Goal: Information Seeking & Learning: Learn about a topic

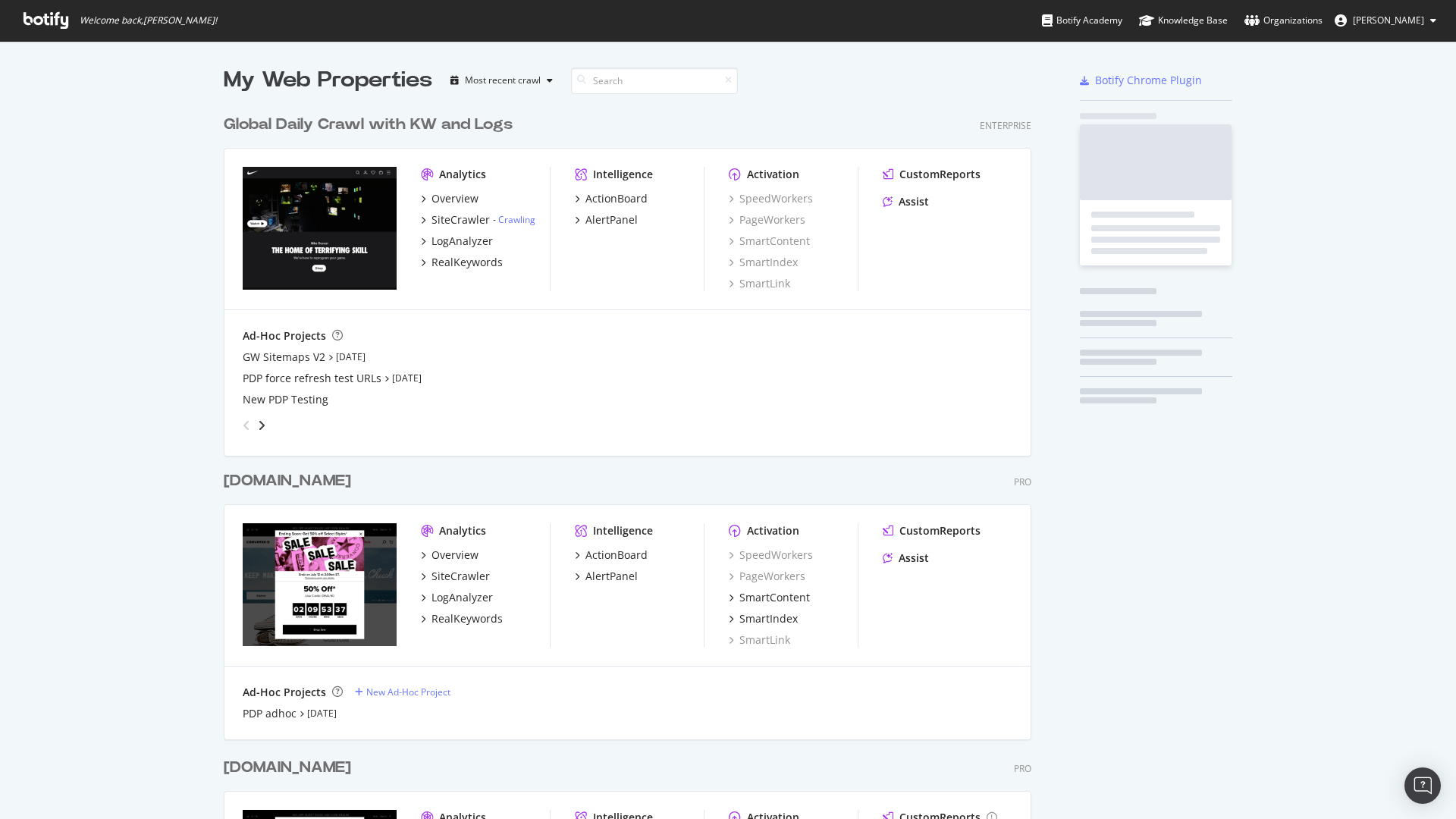
scroll to position [909, 820]
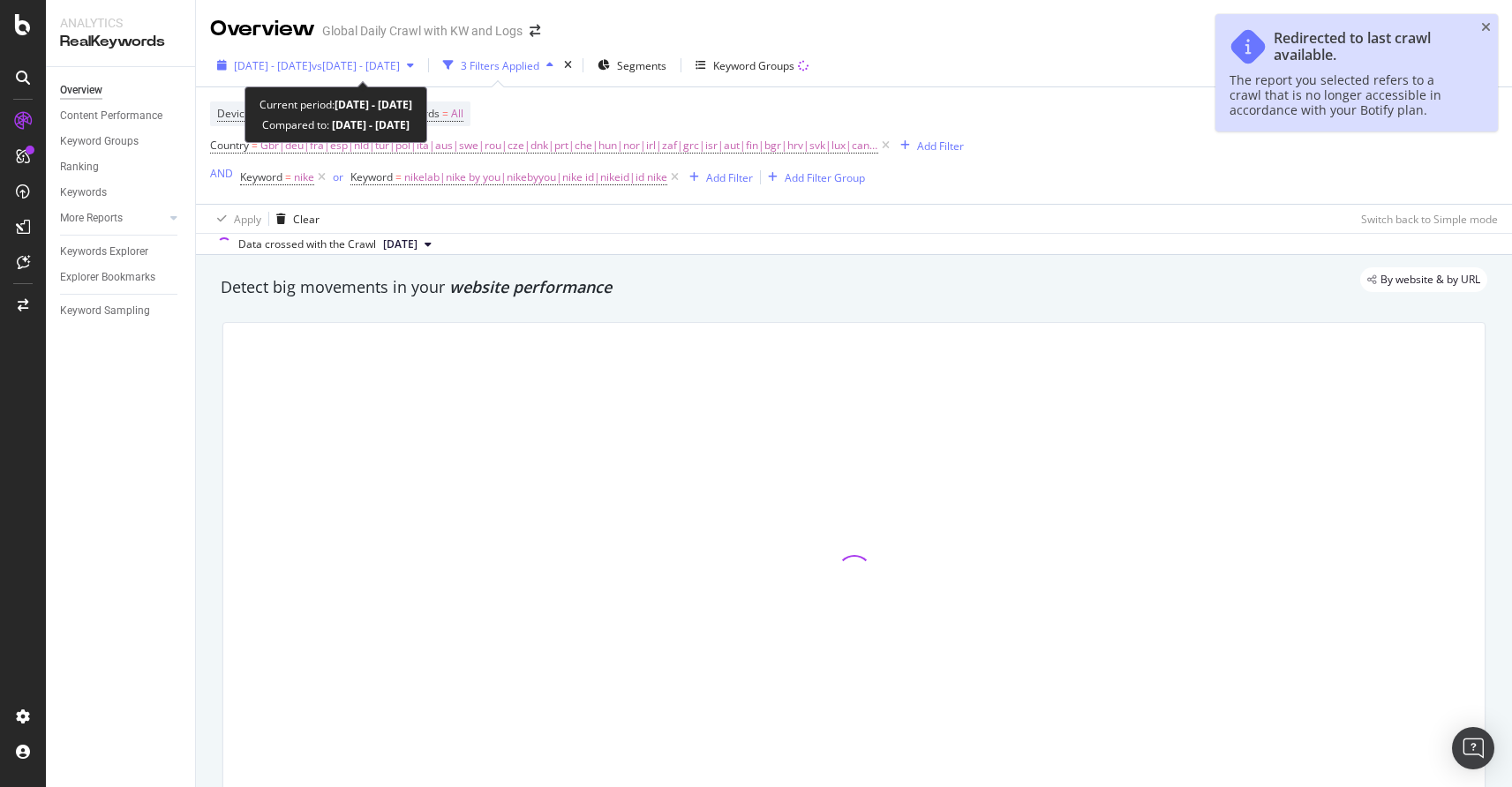
click at [400, 71] on span "vs 2022 Sep. 1st - Nov. 30th" at bounding box center [355, 65] width 88 height 15
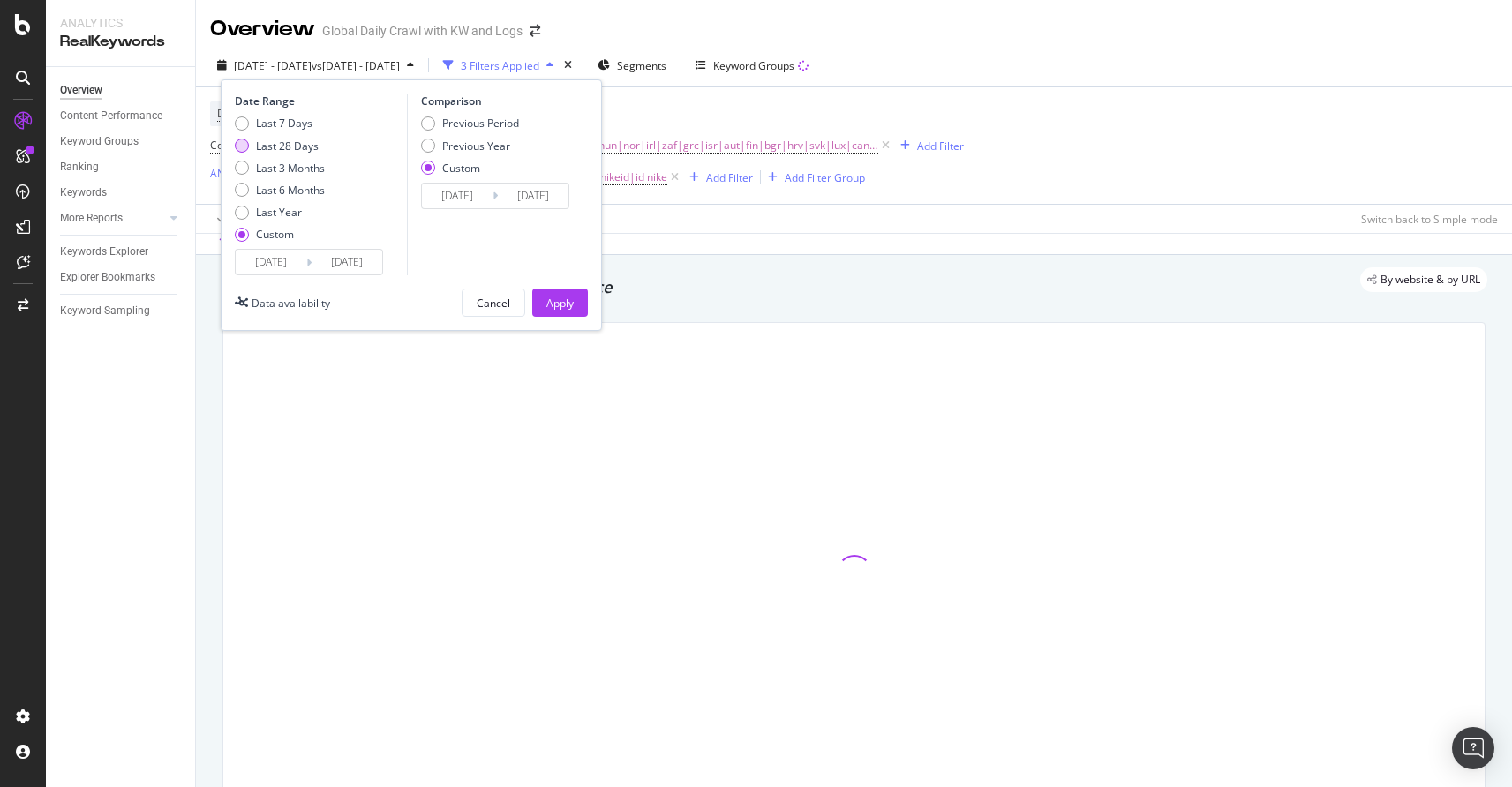
click at [245, 148] on div "Last 28 Days" at bounding box center [241, 146] width 14 height 14
type input "[DATE]"
click at [550, 298] on div "Apply" at bounding box center [560, 302] width 27 height 15
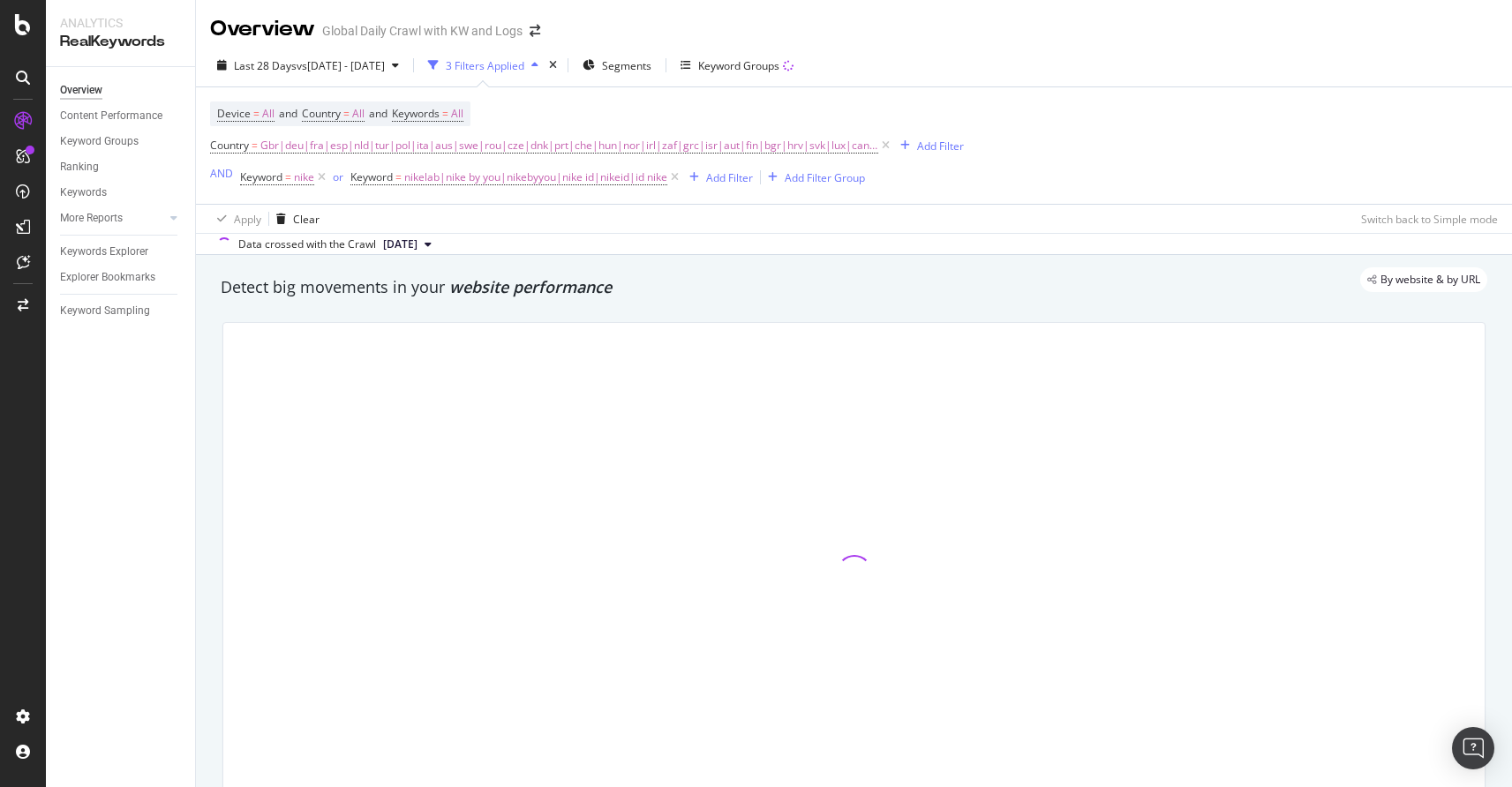
click at [1361, 50] on div "Last 28 Days vs 2022 Sep. 1st - Nov. 30th 3 Filters Applied Segments Keyword Gr…" at bounding box center [854, 149] width 1316 height 211
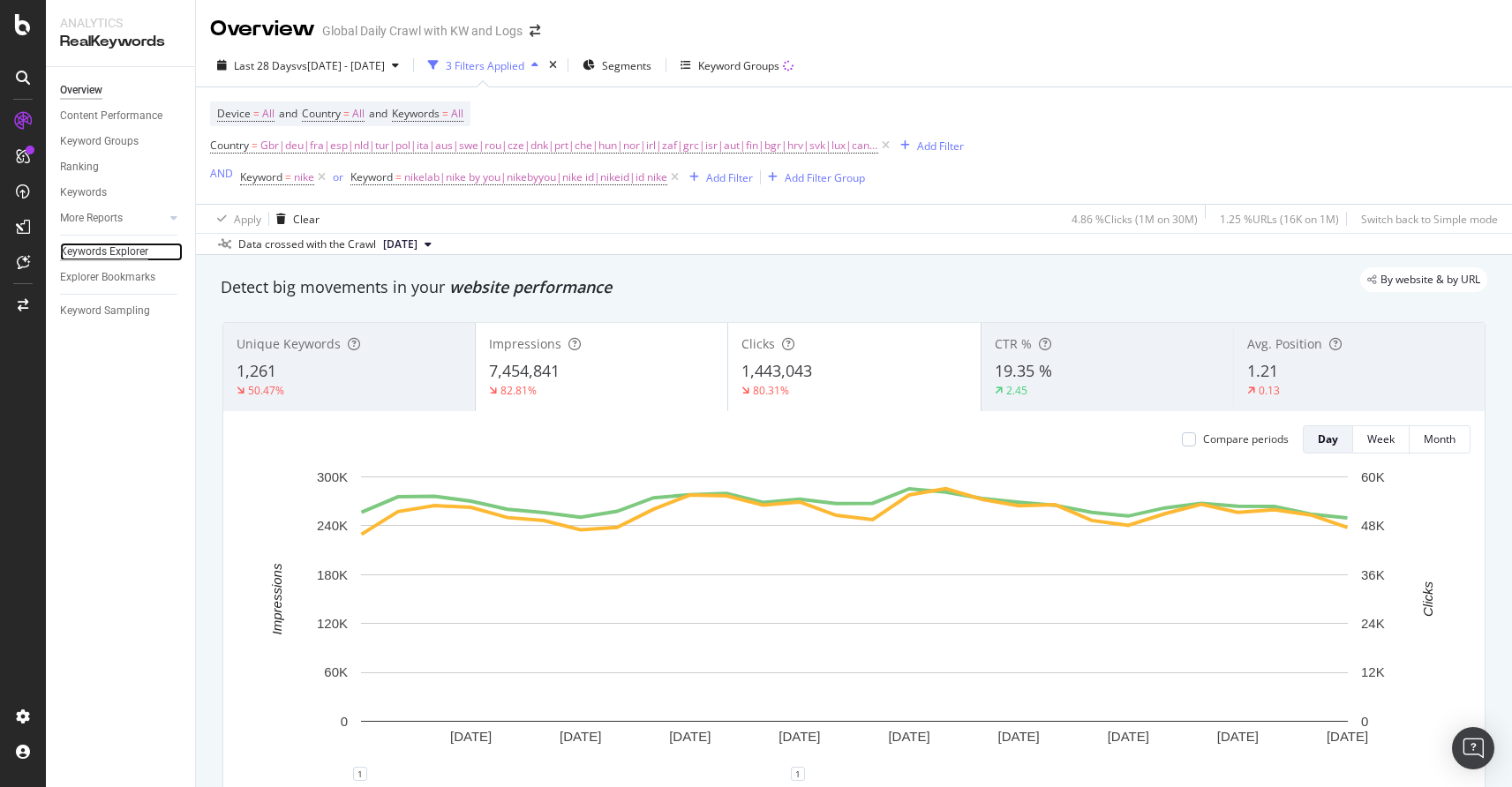
click at [122, 248] on div "Keywords Explorer" at bounding box center [104, 251] width 88 height 19
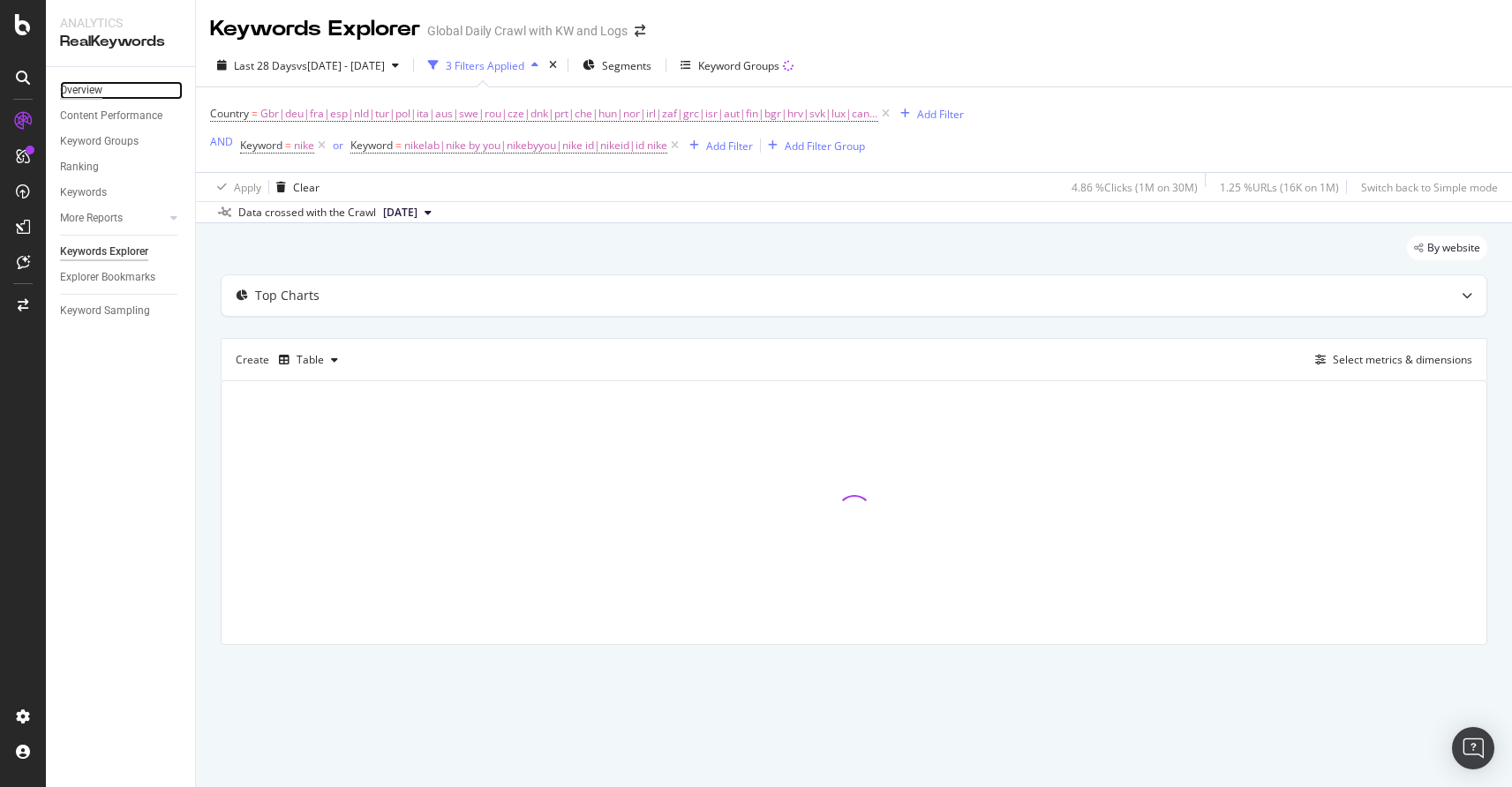
click at [88, 81] on div "Overview" at bounding box center [81, 90] width 42 height 19
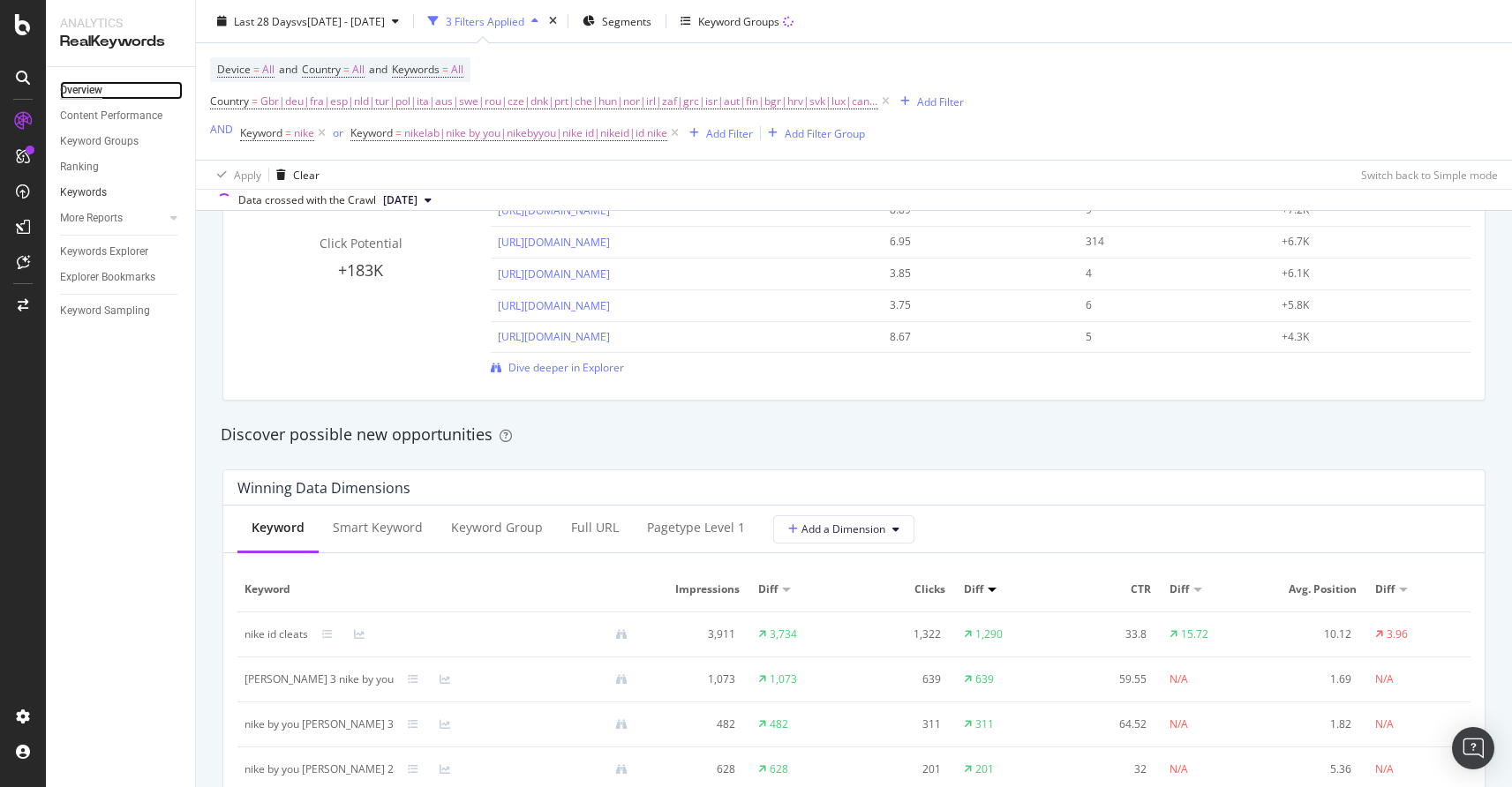
scroll to position [1606, 0]
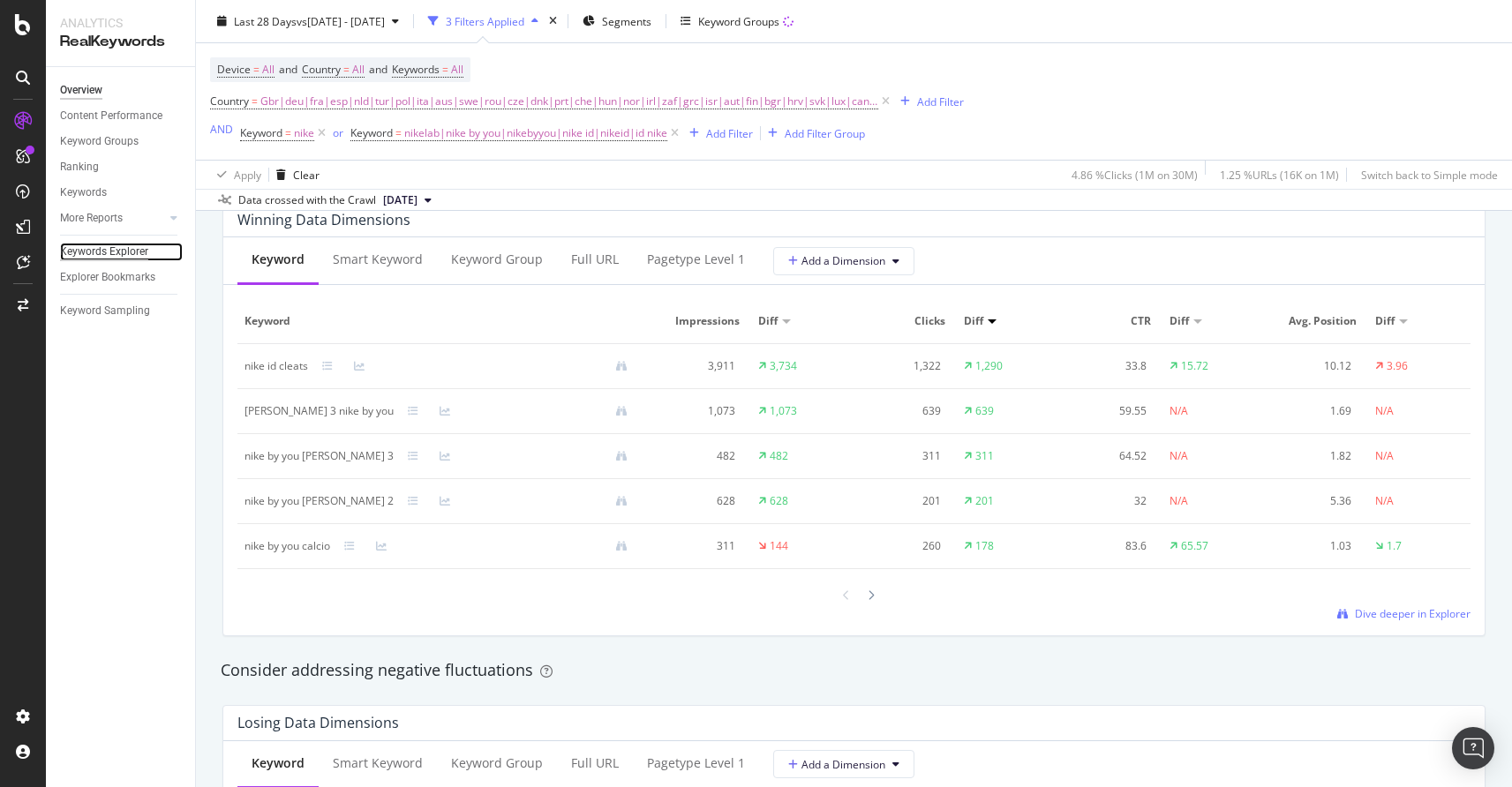
click at [103, 254] on div "Keywords Explorer" at bounding box center [104, 251] width 88 height 19
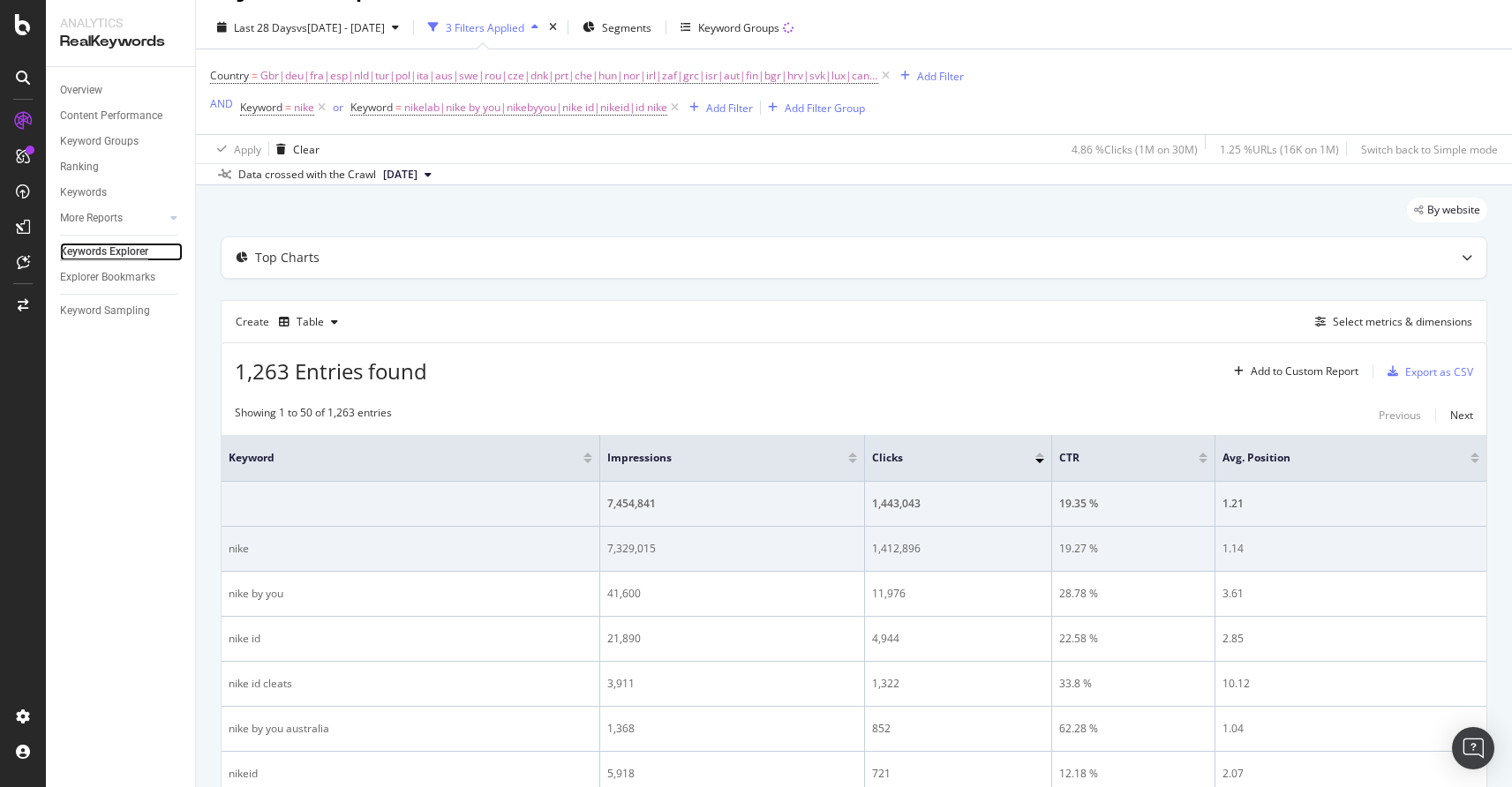
scroll to position [107, 0]
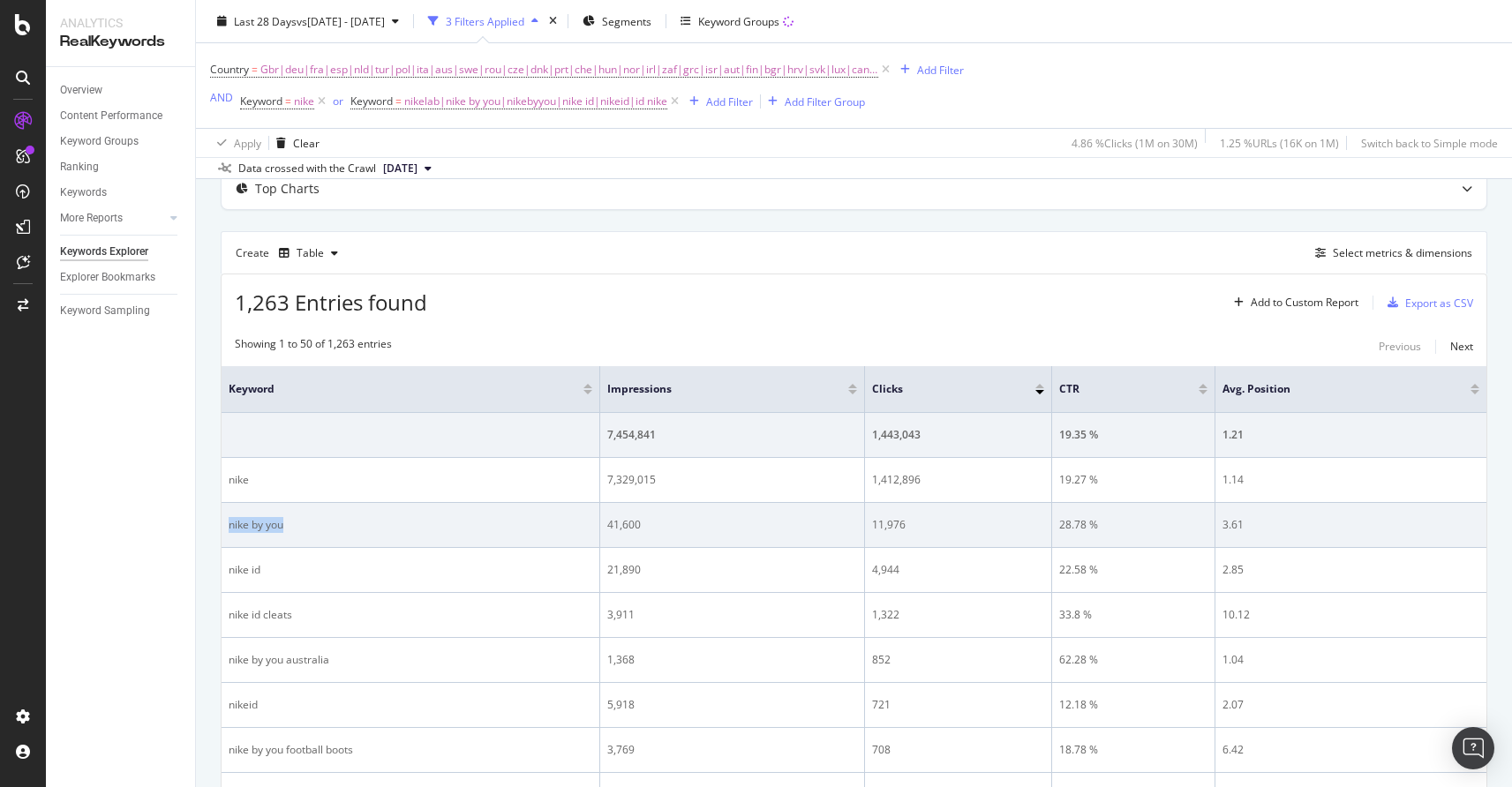
drag, startPoint x: 228, startPoint y: 524, endPoint x: 296, endPoint y: 524, distance: 68.0
click at [296, 524] on div "nike by you" at bounding box center [409, 525] width 363 height 16
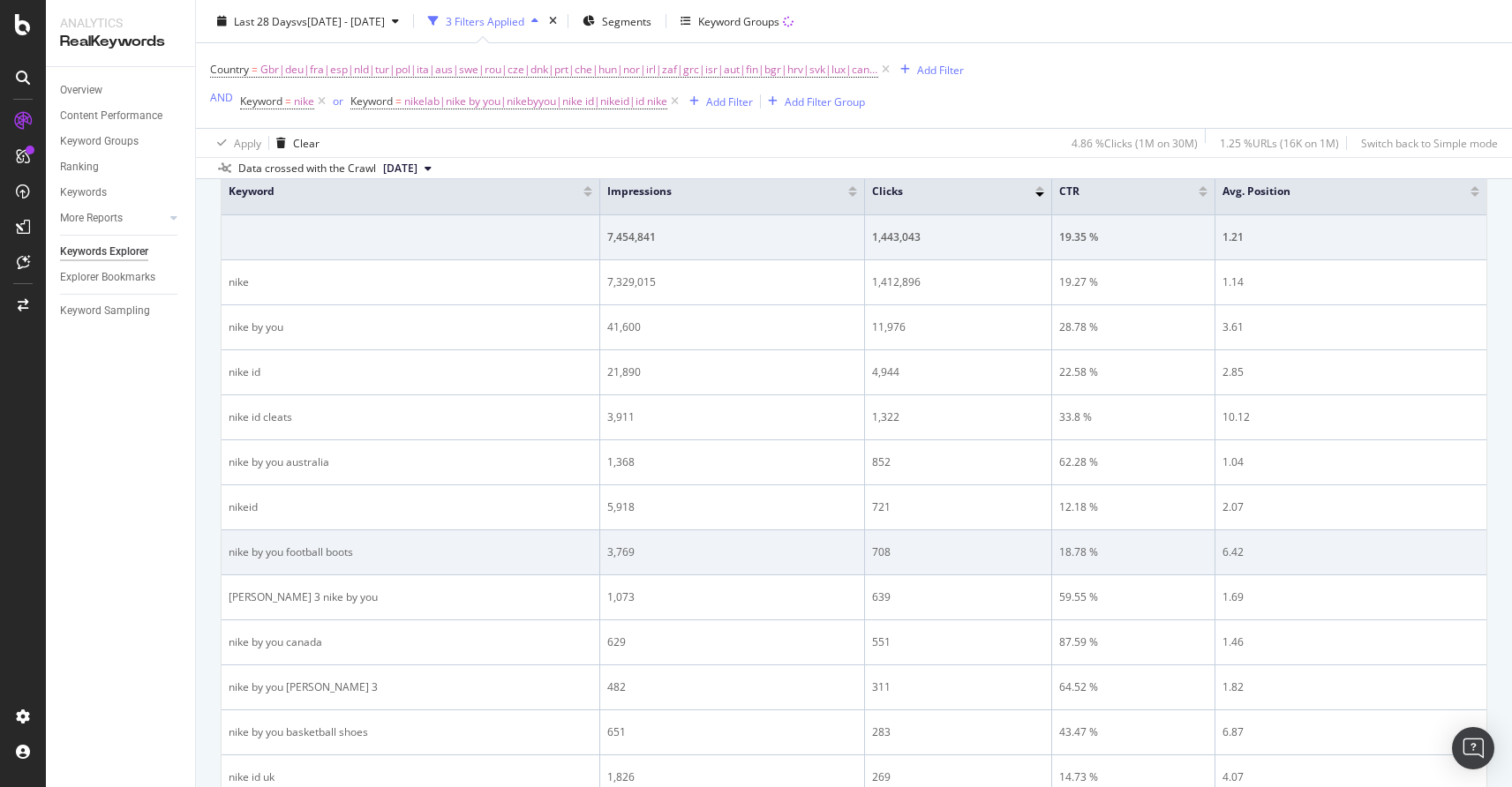
scroll to position [306, 0]
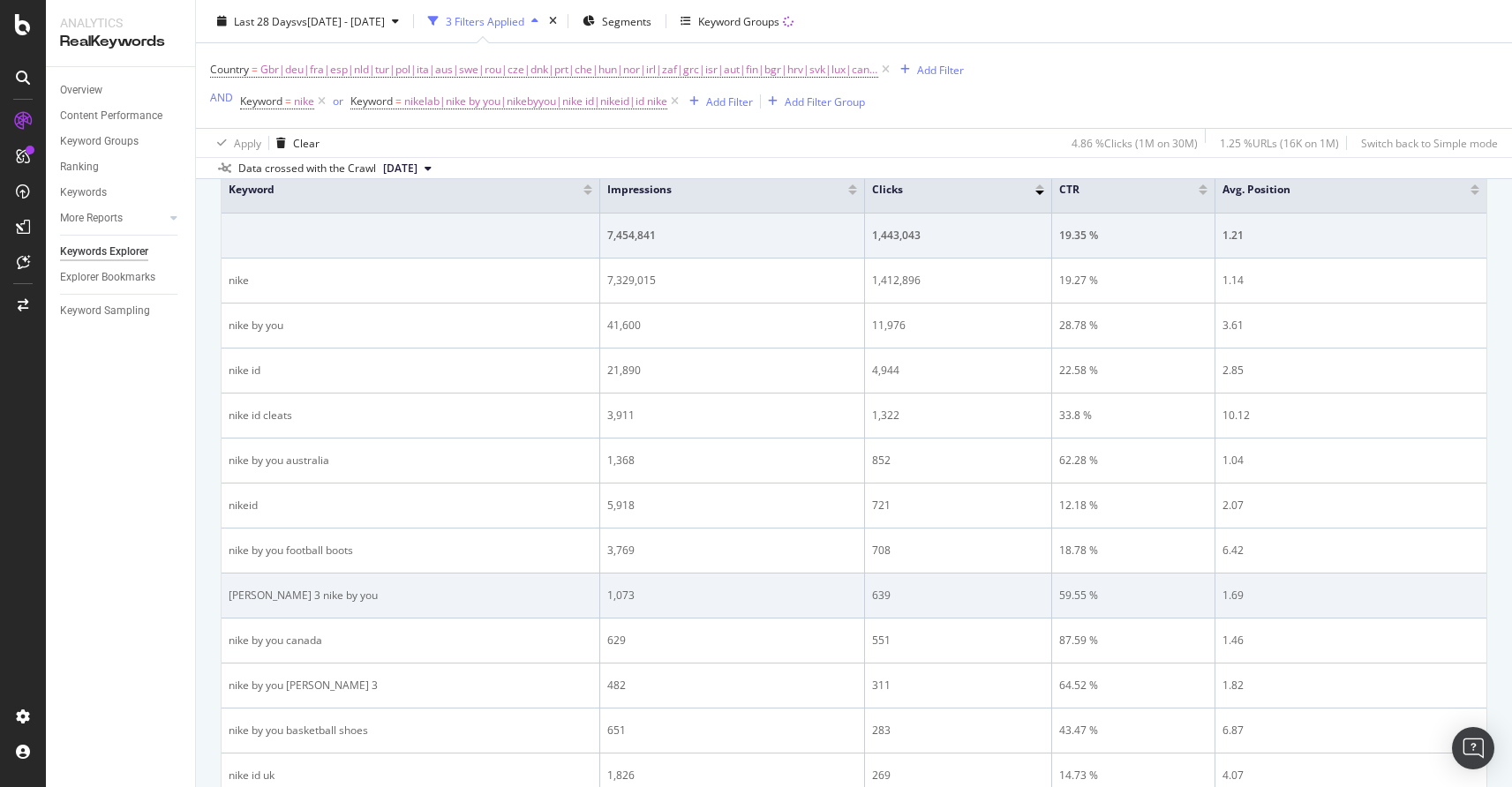
click at [292, 592] on div "[PERSON_NAME] 3 nike by you" at bounding box center [409, 596] width 363 height 16
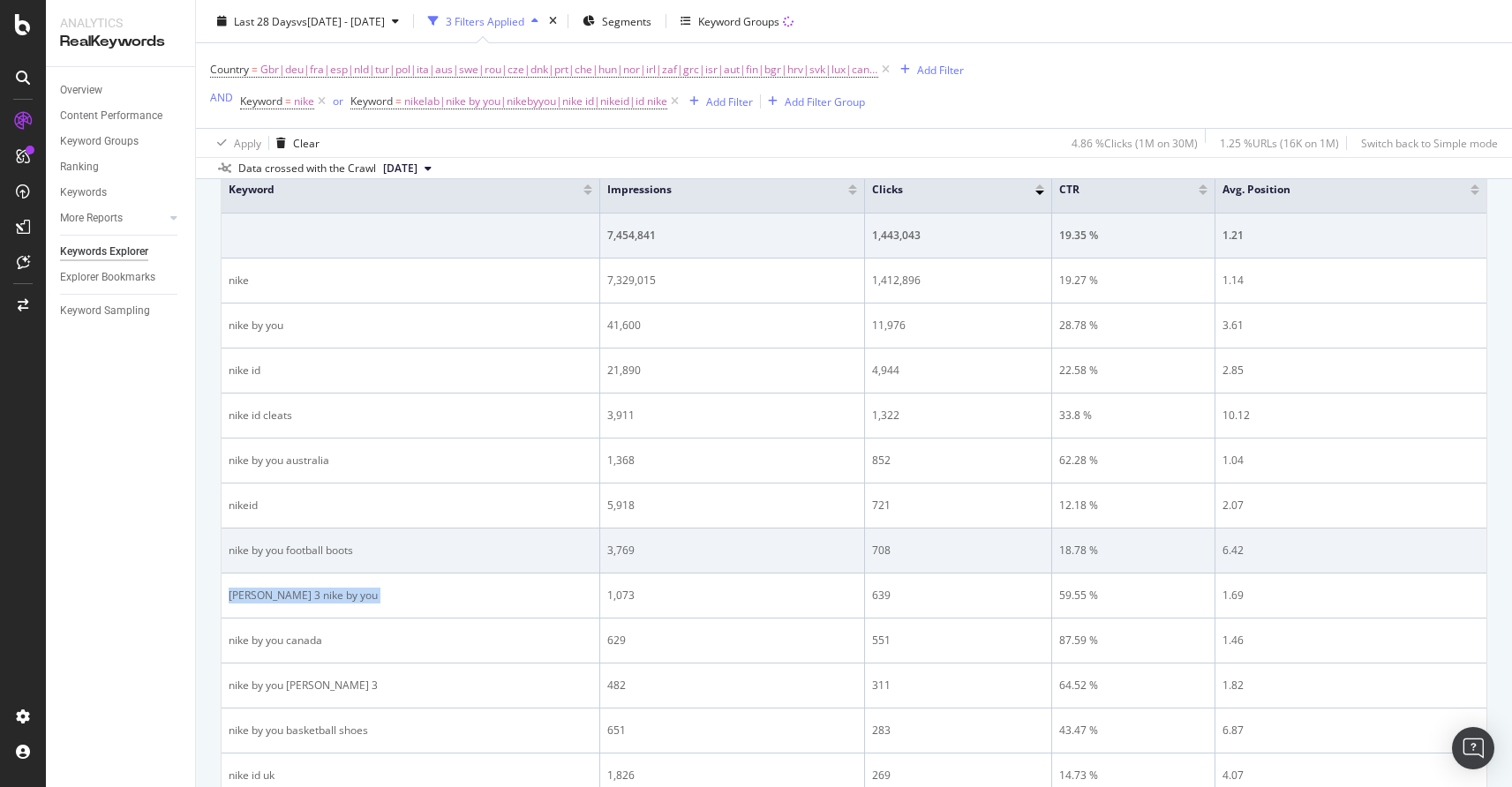
click at [261, 563] on td "nike by you football boots" at bounding box center [410, 551] width 378 height 45
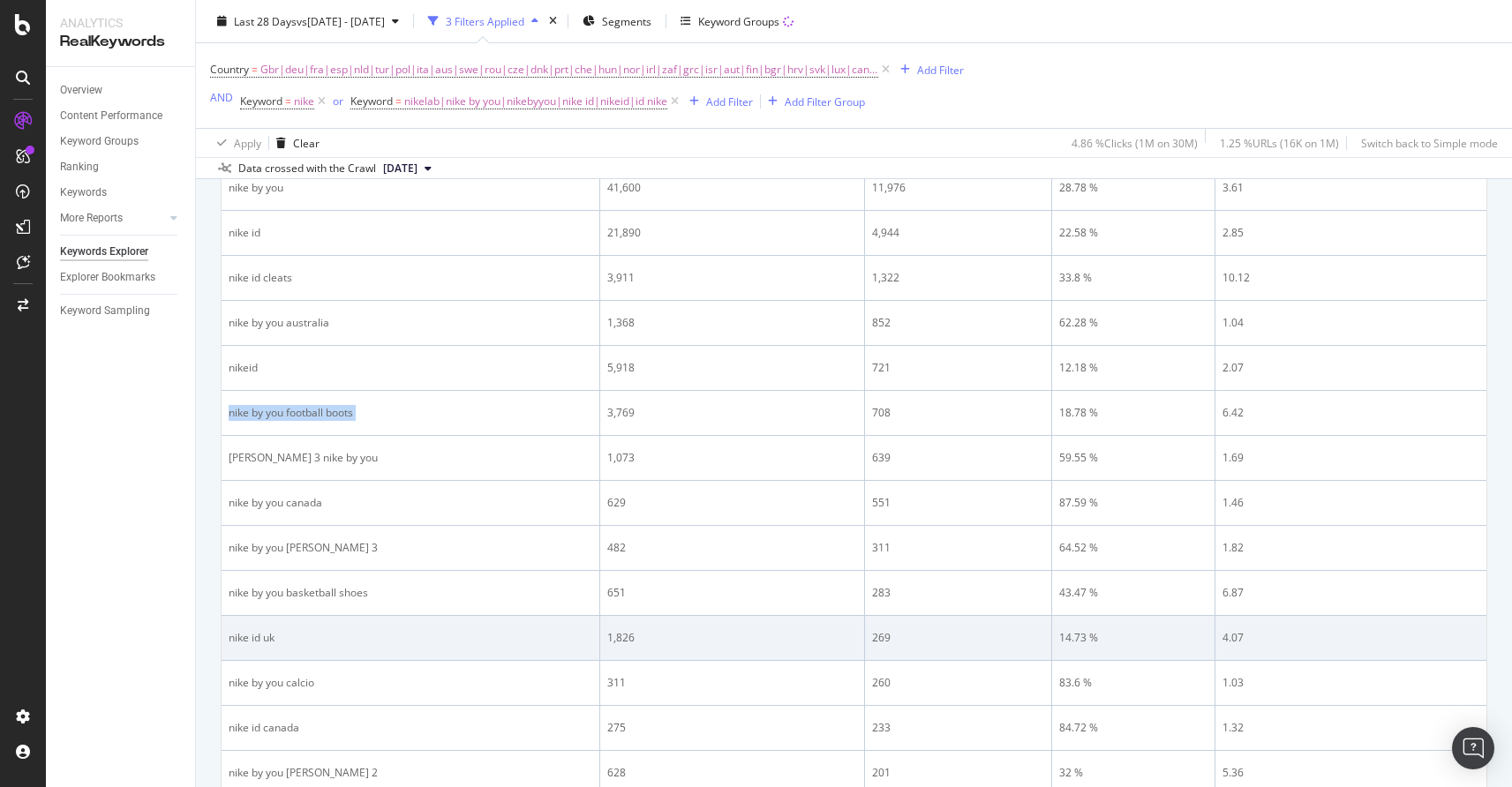
click at [236, 638] on div "nike id uk" at bounding box center [409, 638] width 363 height 16
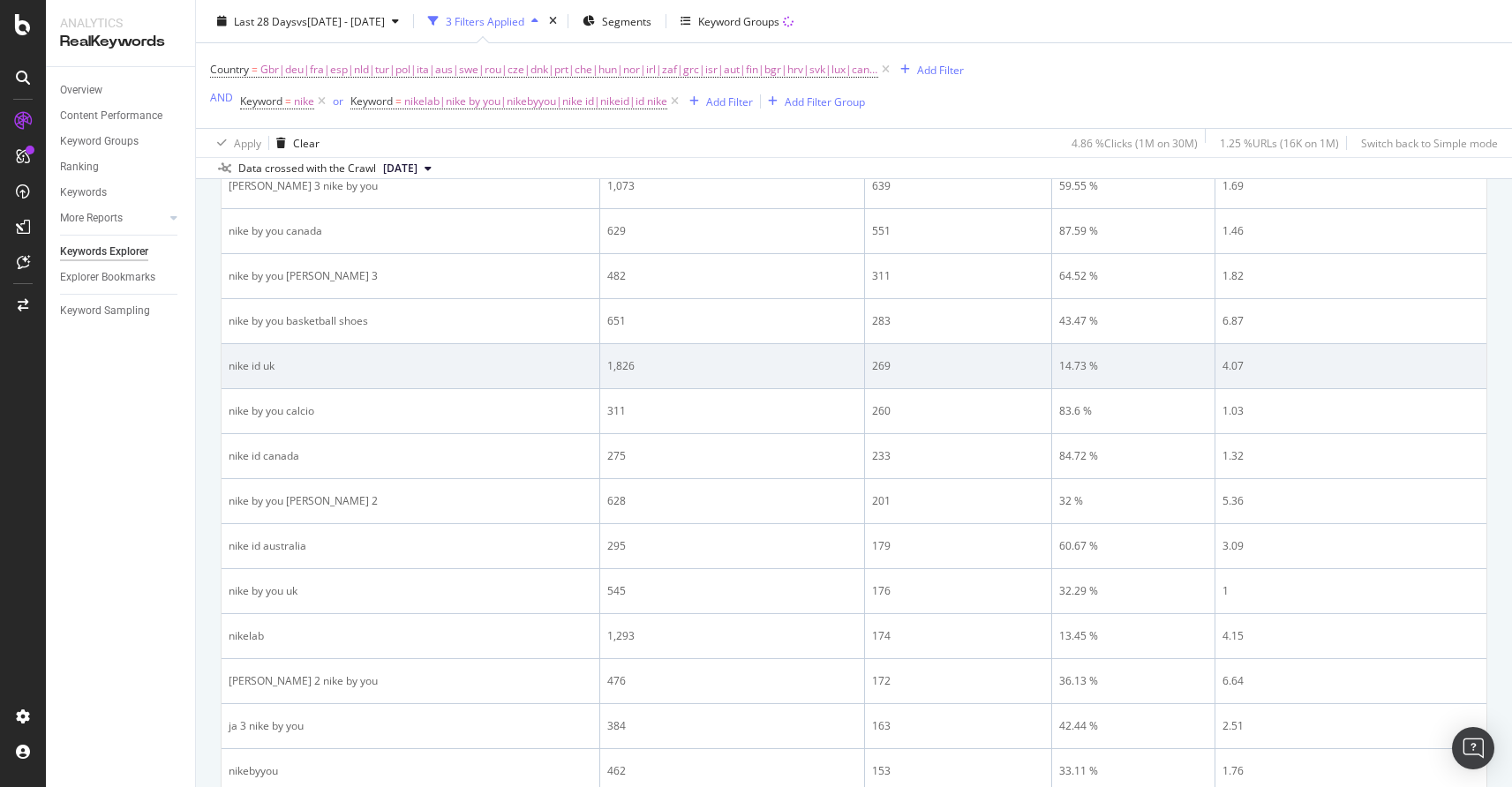
scroll to position [765, 0]
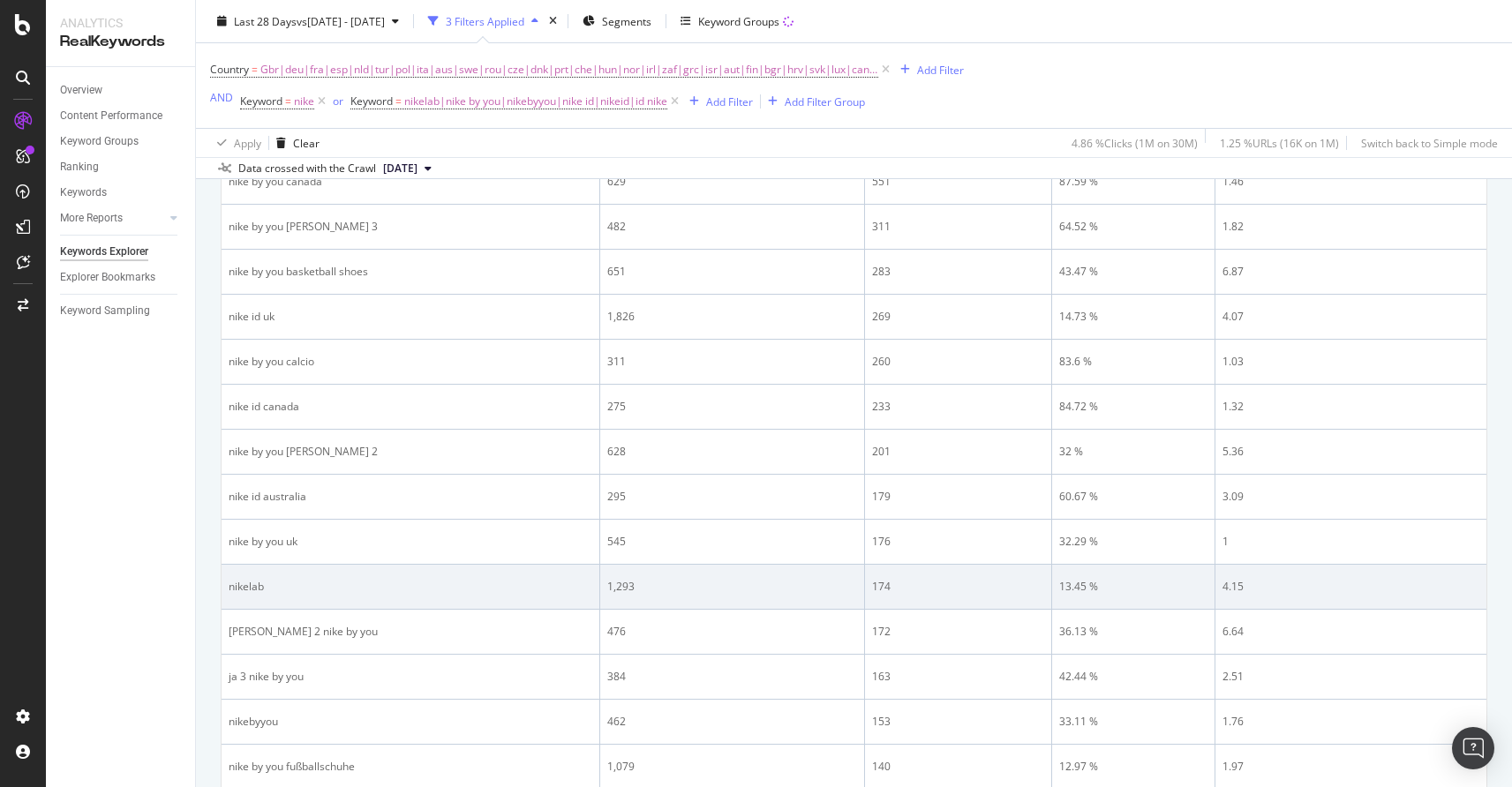
click at [239, 585] on div "nikelab" at bounding box center [409, 587] width 363 height 16
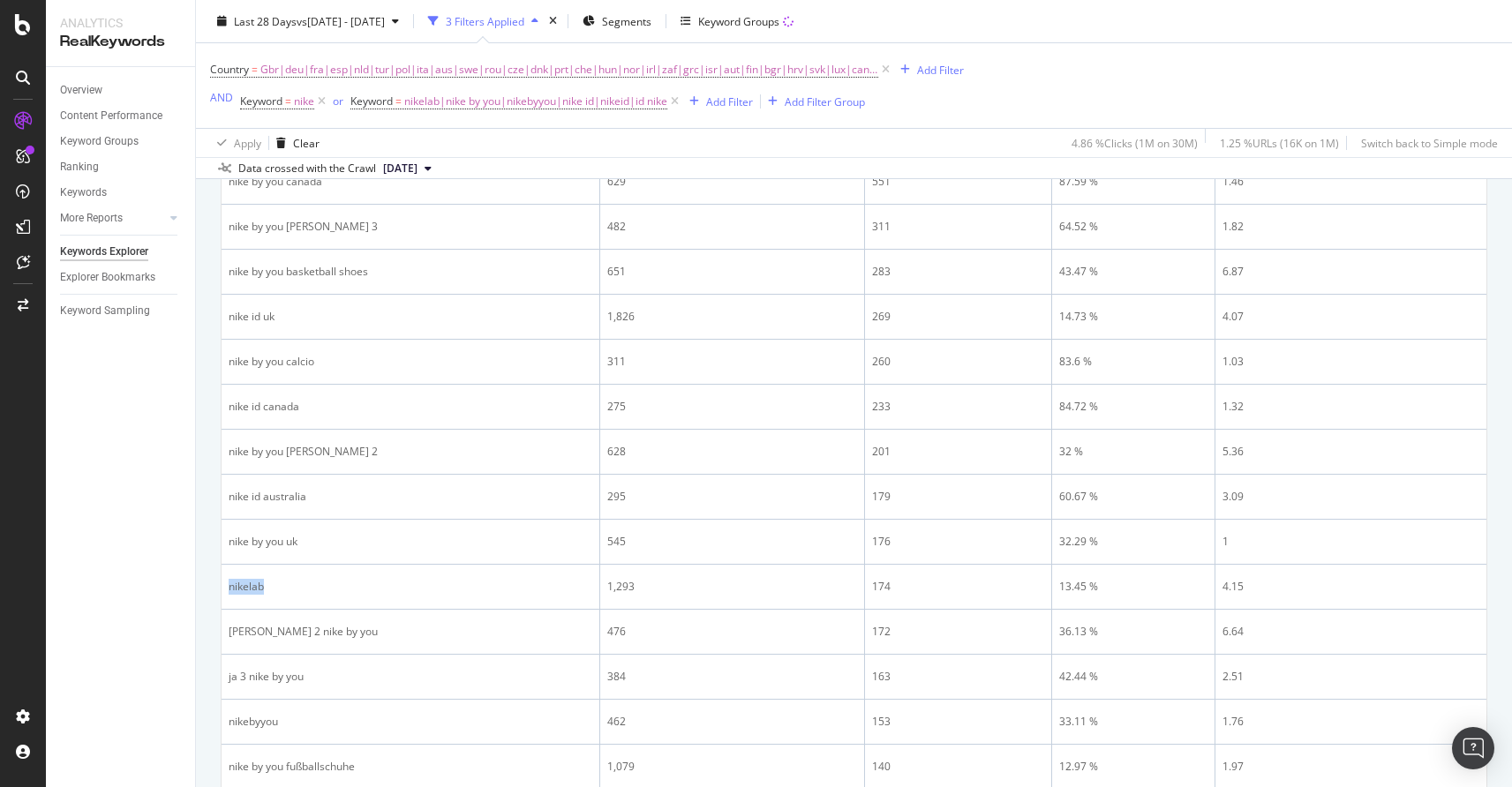
click at [195, 593] on div "Overview Content Performance Keyword Groups Ranking Keywords More Reports Count…" at bounding box center [120, 427] width 149 height 720
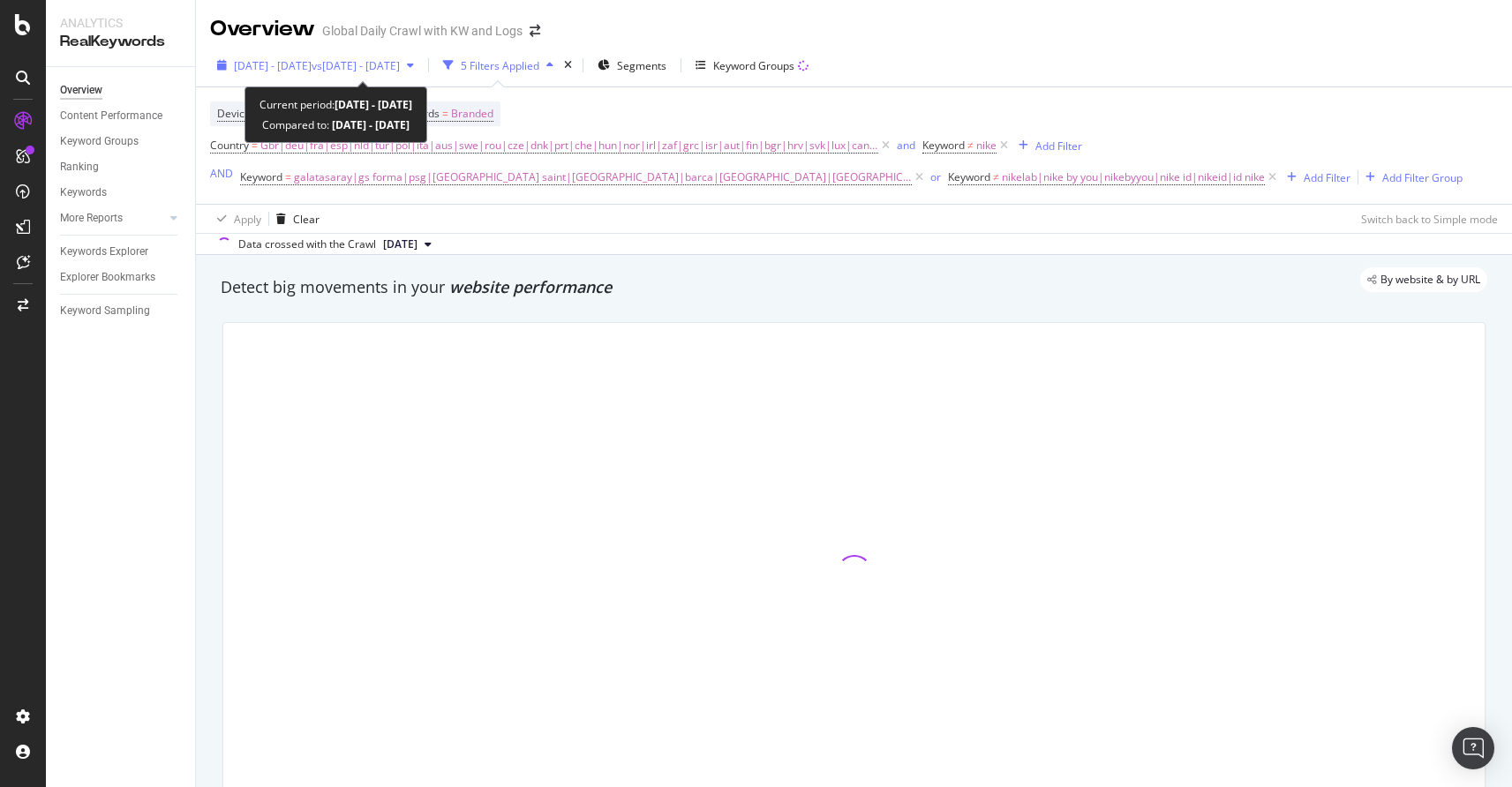
click at [400, 65] on span "vs 2022 Sep. 1st - Nov. 30th" at bounding box center [355, 65] width 88 height 15
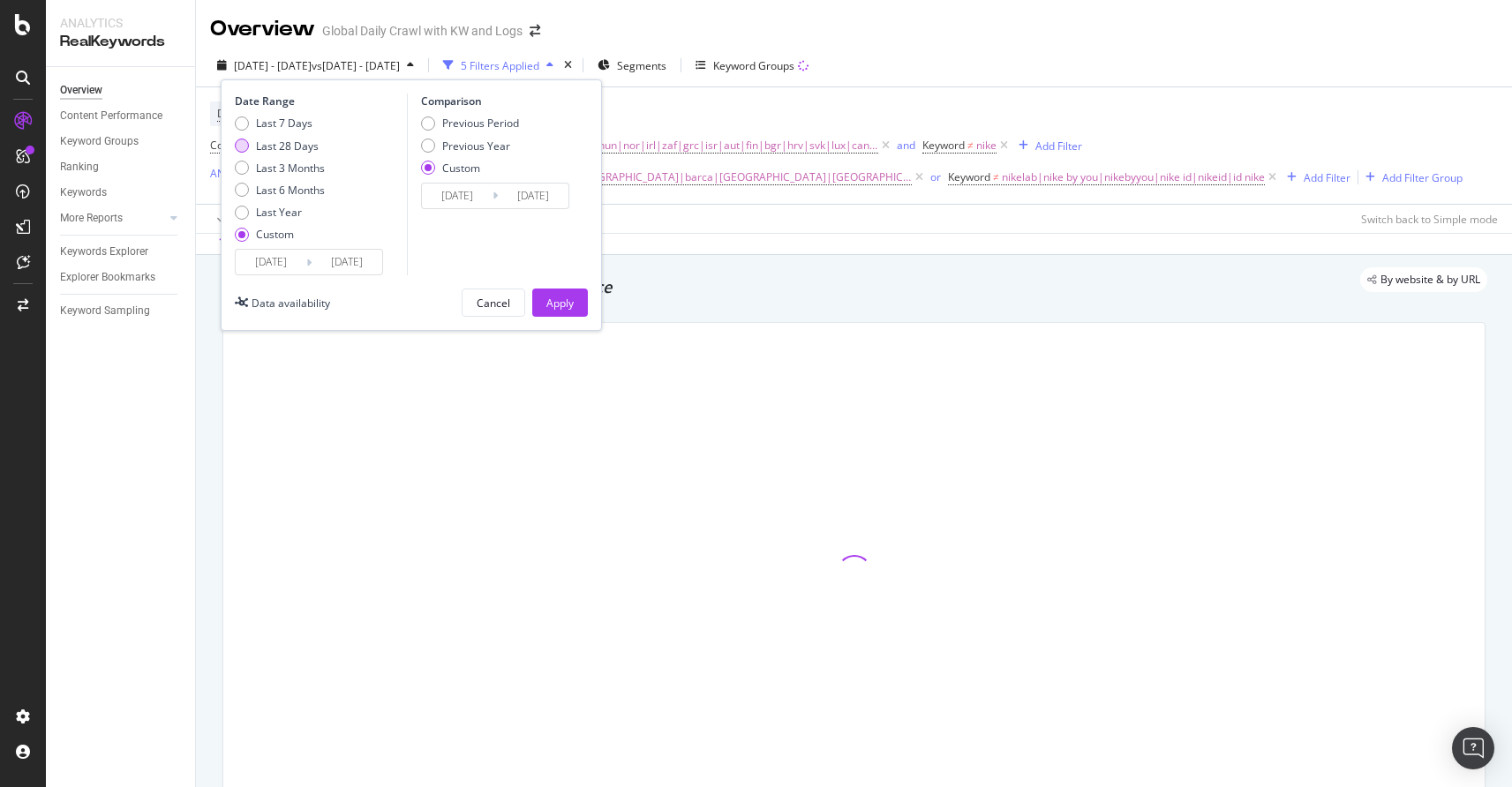
click at [268, 148] on div "Last 28 Days" at bounding box center [286, 146] width 63 height 15
type input "2025/07/19"
type input "2025/08/15"
click at [547, 292] on div "Apply" at bounding box center [560, 302] width 27 height 27
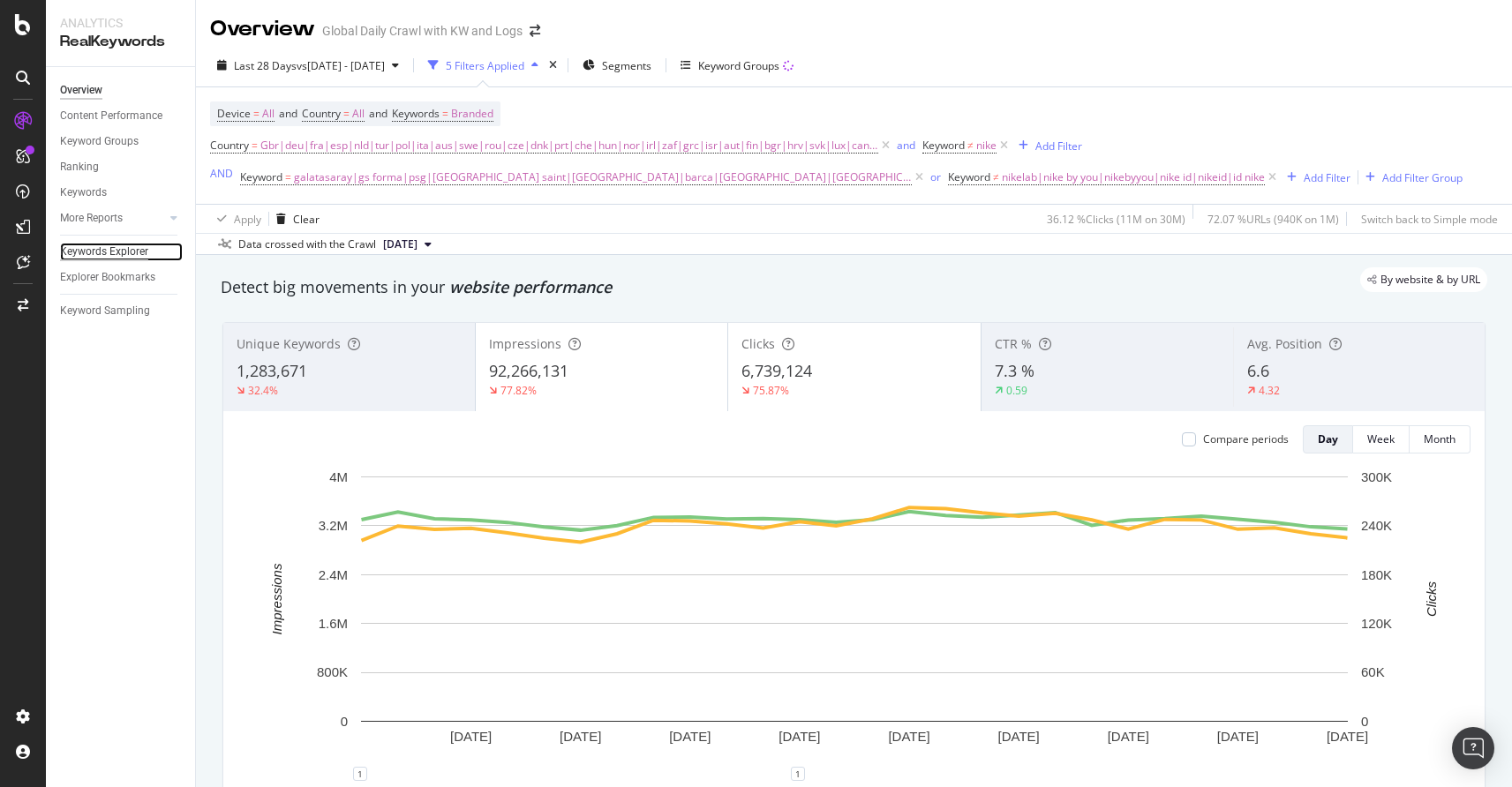
click at [113, 255] on div "Keywords Explorer" at bounding box center [104, 251] width 88 height 19
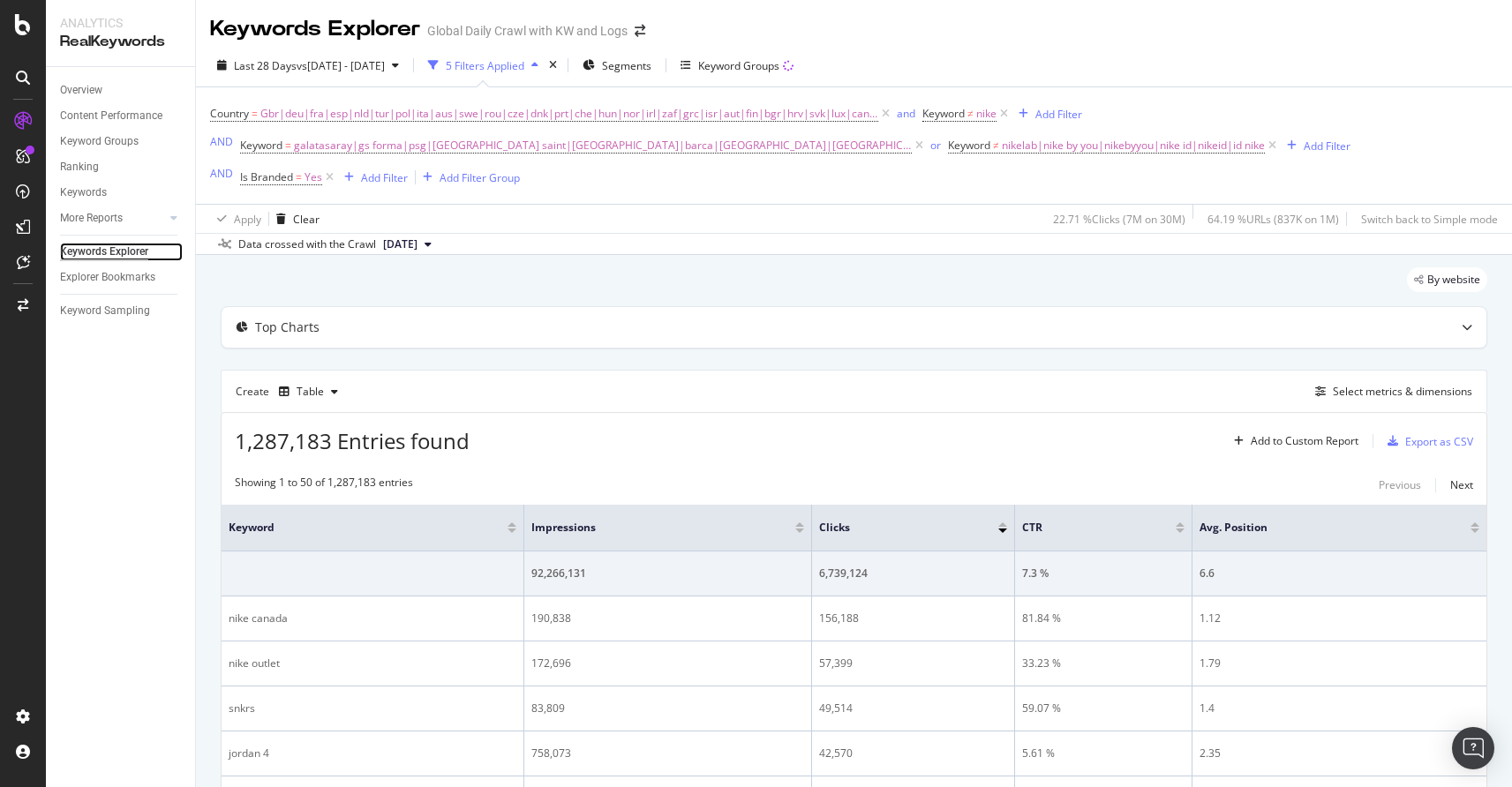
scroll to position [217, 0]
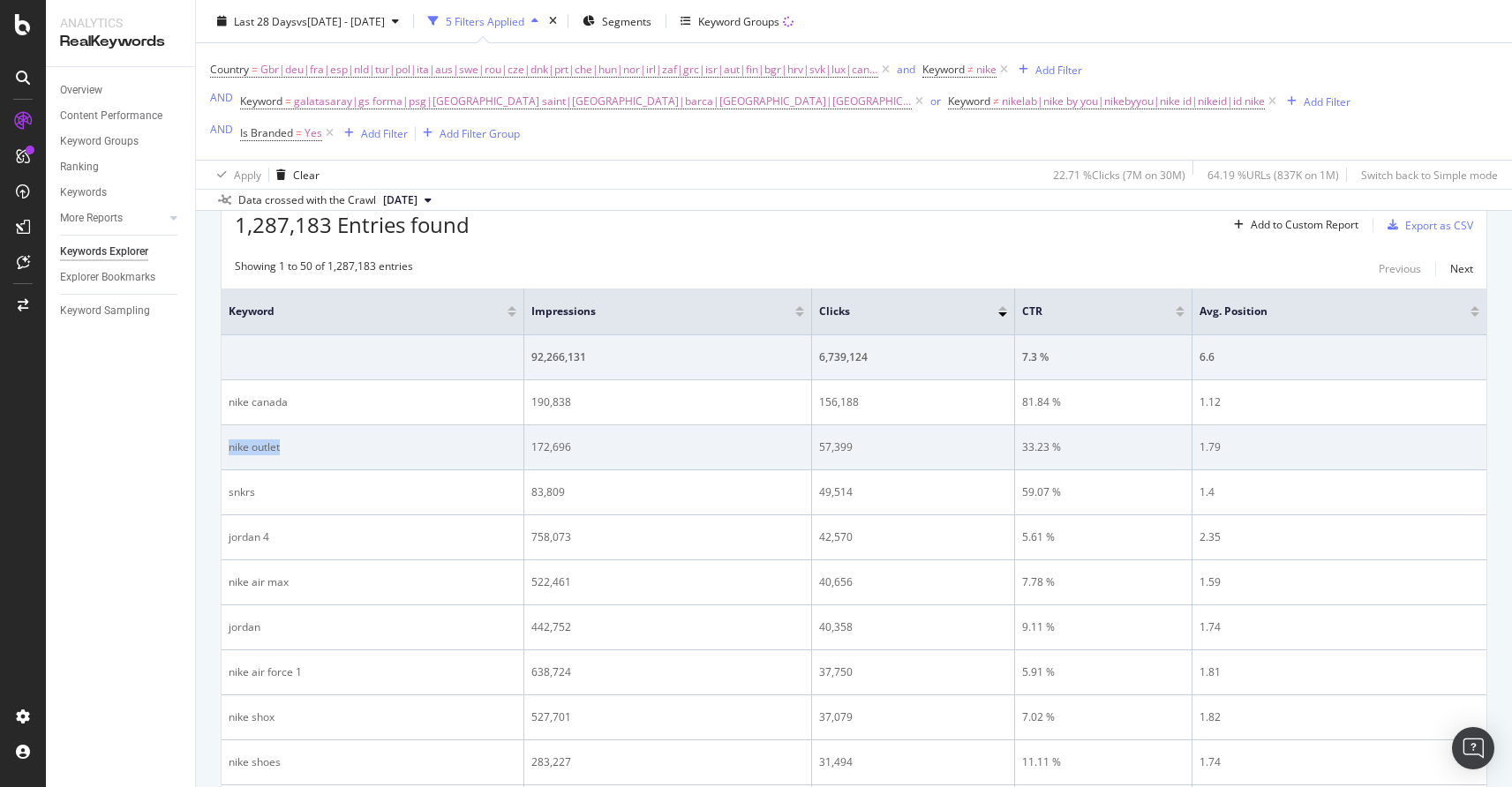
drag, startPoint x: 228, startPoint y: 446, endPoint x: 296, endPoint y: 446, distance: 68.0
click at [296, 446] on div "nike outlet" at bounding box center [371, 447] width 287 height 16
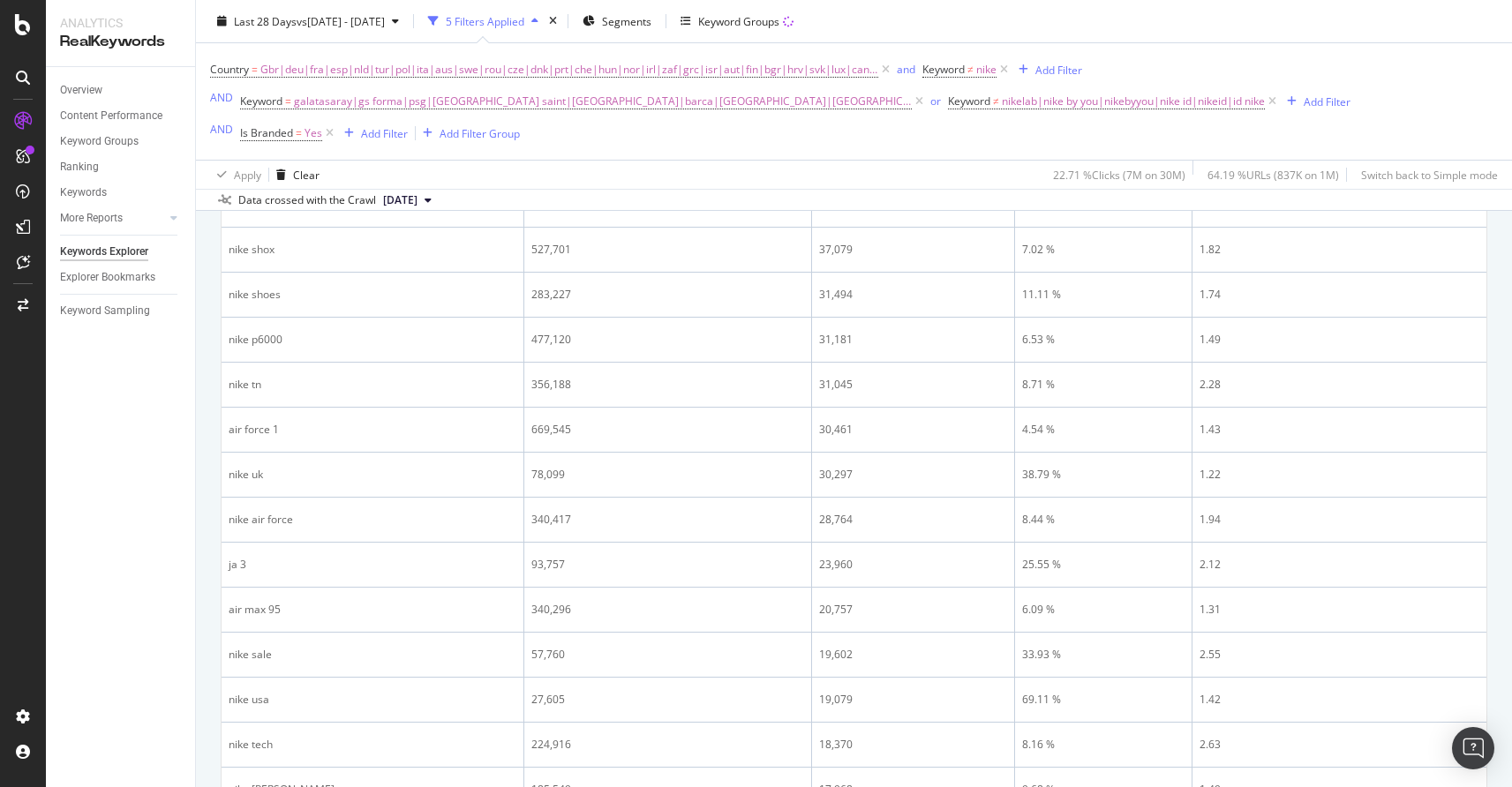
scroll to position [700, 0]
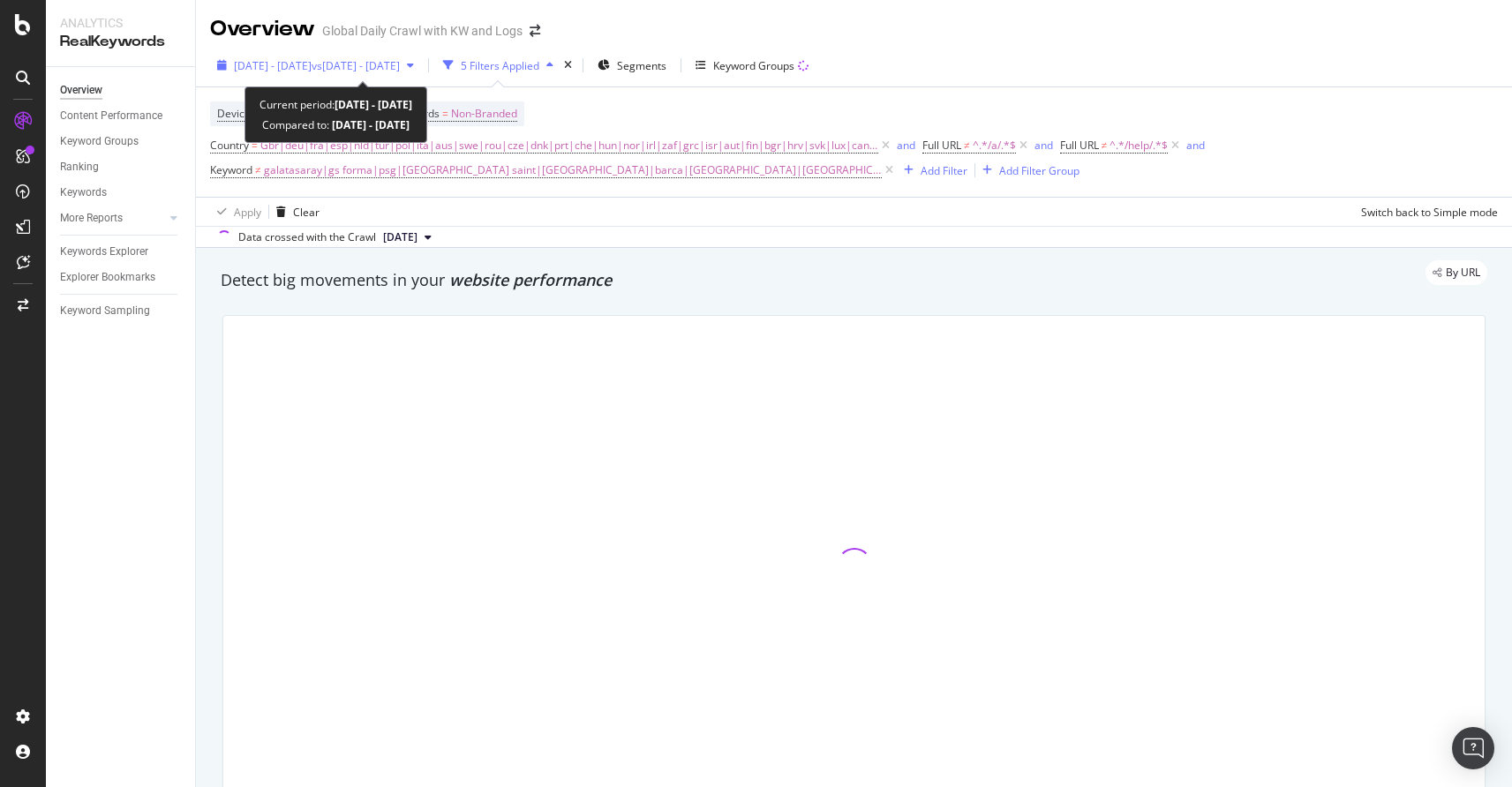
click at [400, 66] on span "vs [DATE] - [DATE]" at bounding box center [355, 65] width 88 height 15
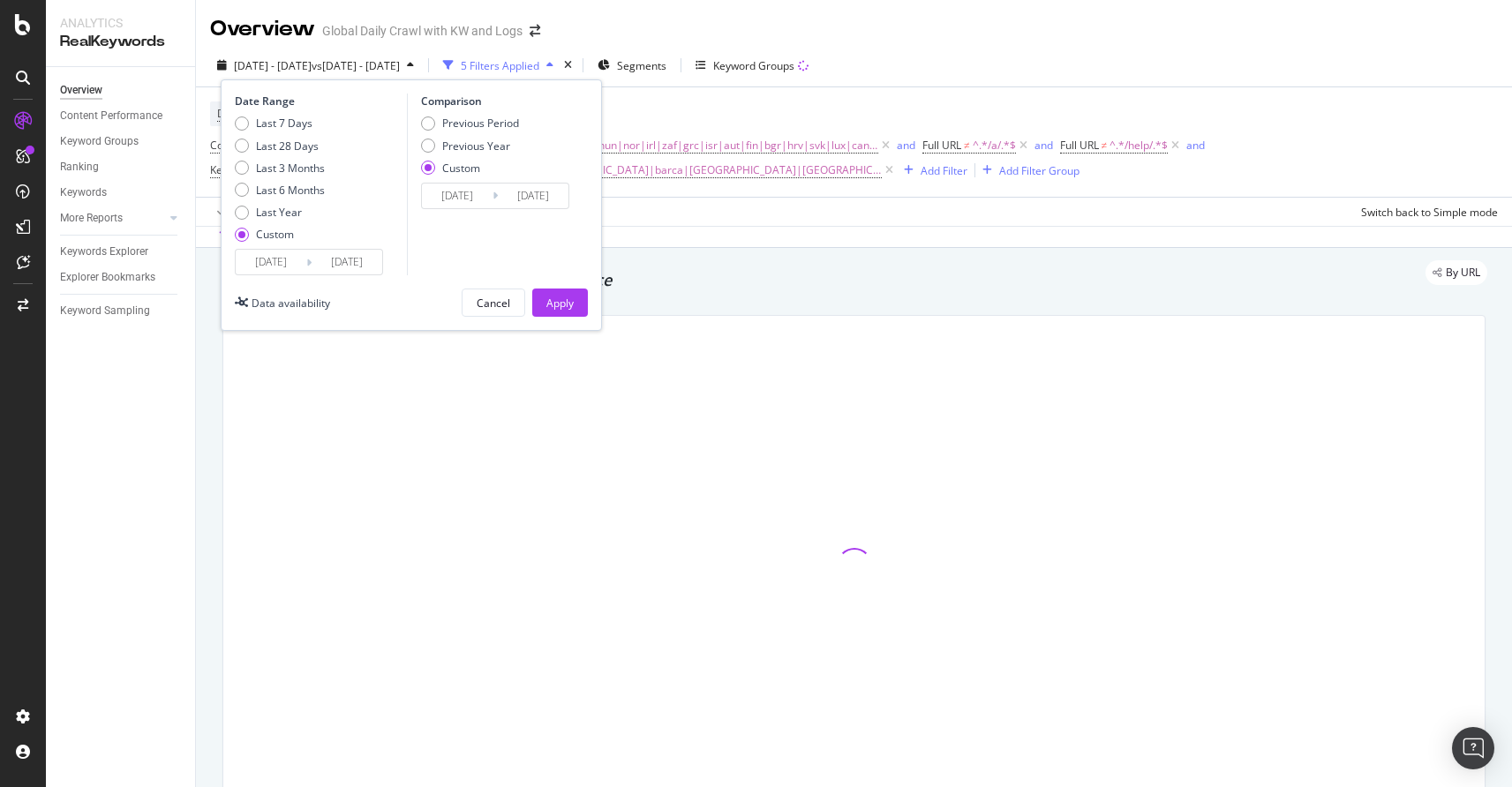
click at [273, 156] on div "Last 7 Days Last 28 Days Last 3 Months Last 6 Months Last Year Custom" at bounding box center [279, 182] width 90 height 134
click at [261, 149] on div "Last 28 Days" at bounding box center [286, 146] width 63 height 15
type input "2025/07/19"
type input "2025/08/15"
click at [553, 295] on div "Apply" at bounding box center [560, 302] width 27 height 15
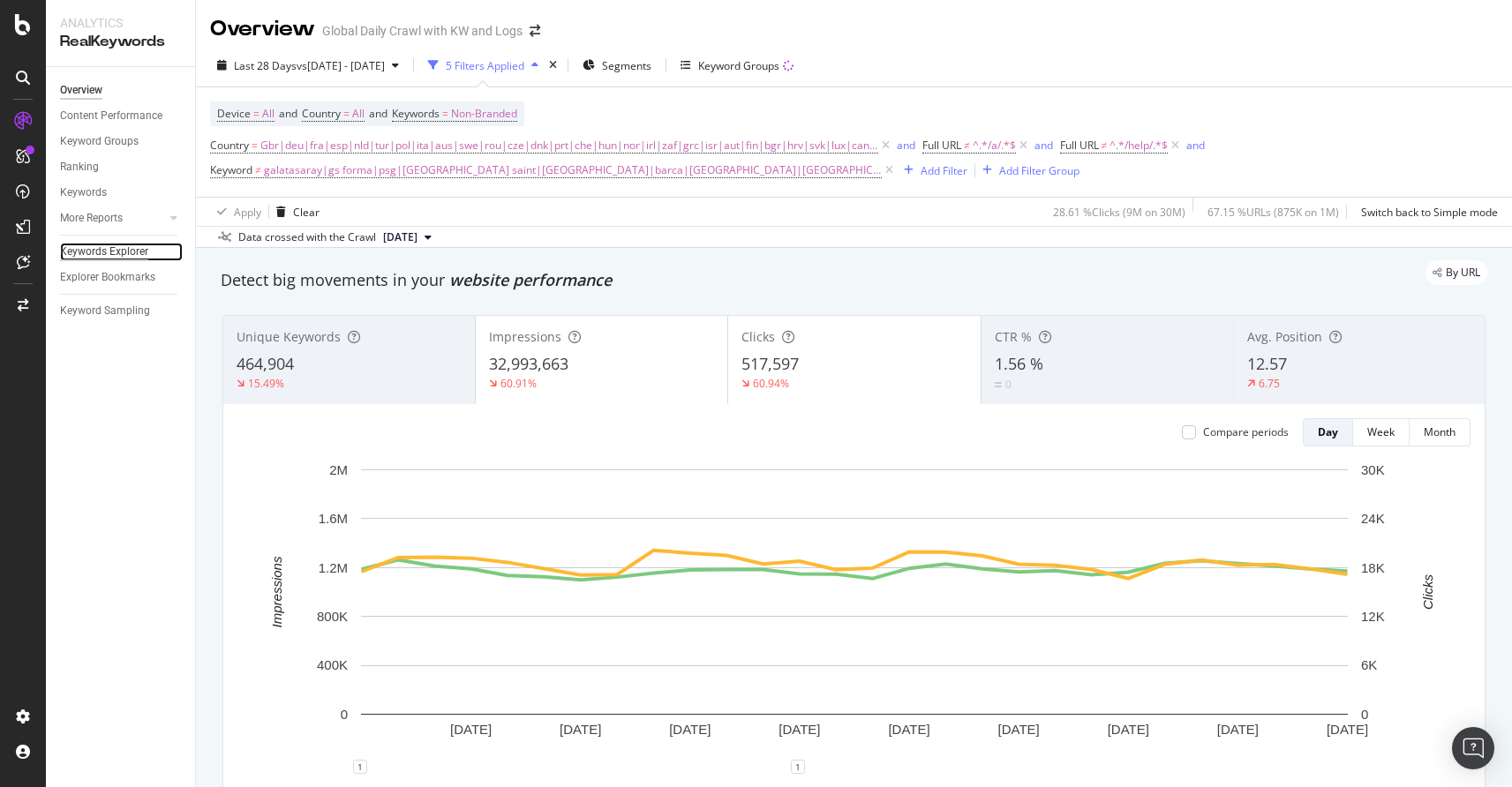
click at [94, 257] on div "Keywords Explorer" at bounding box center [104, 251] width 88 height 19
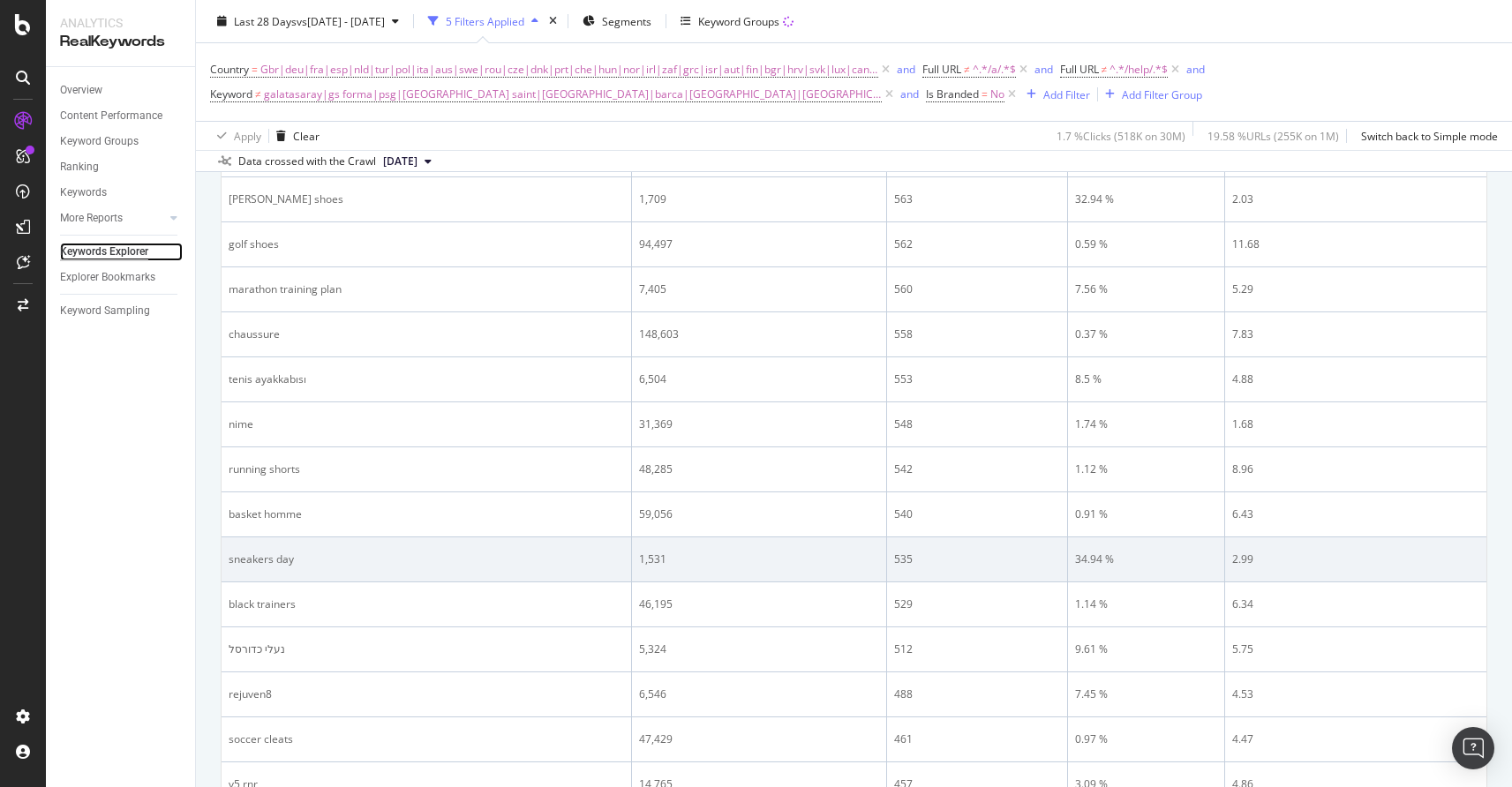
scroll to position [1883, 0]
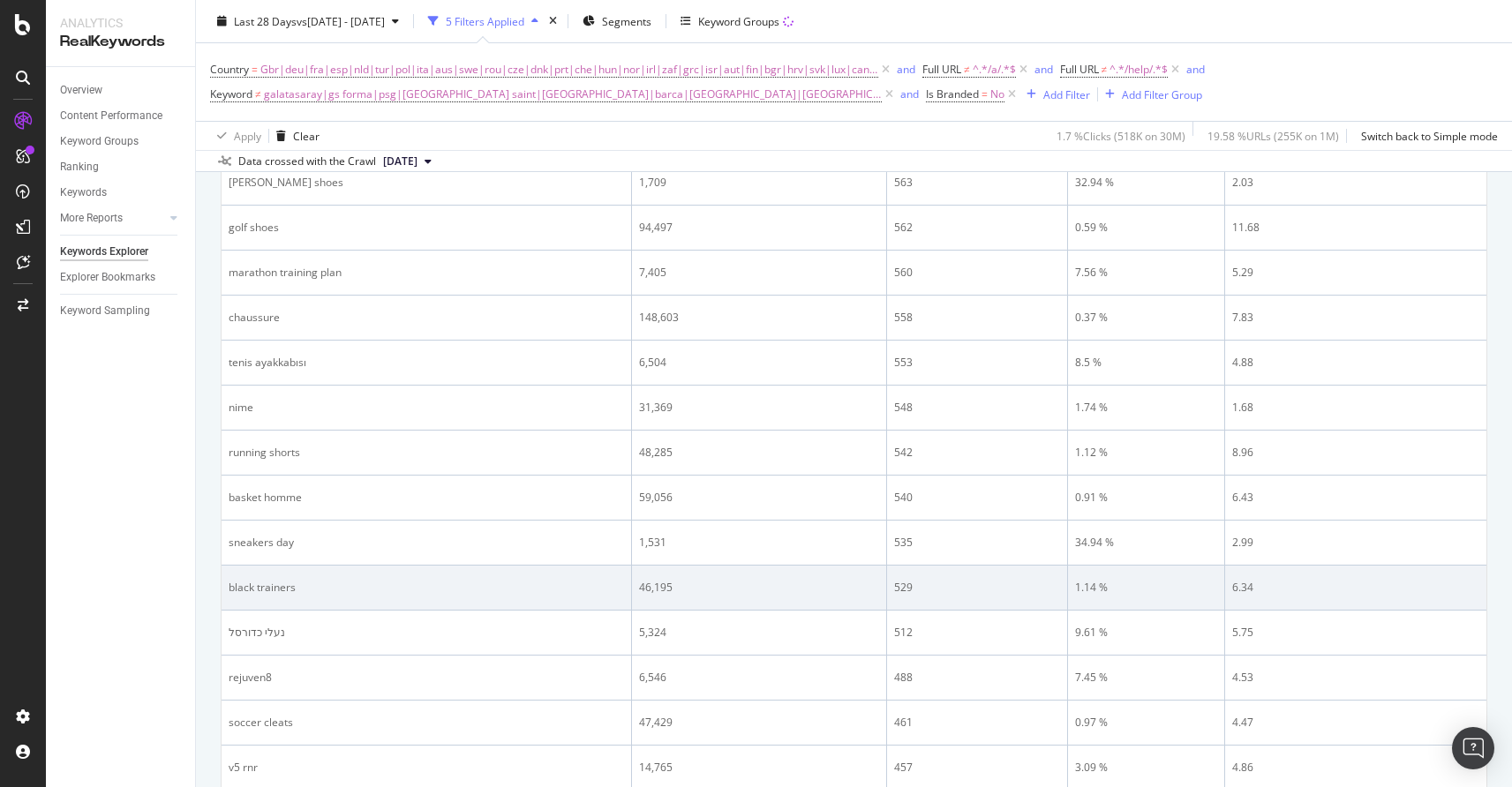
click at [253, 591] on div "black trainers" at bounding box center [425, 588] width 395 height 16
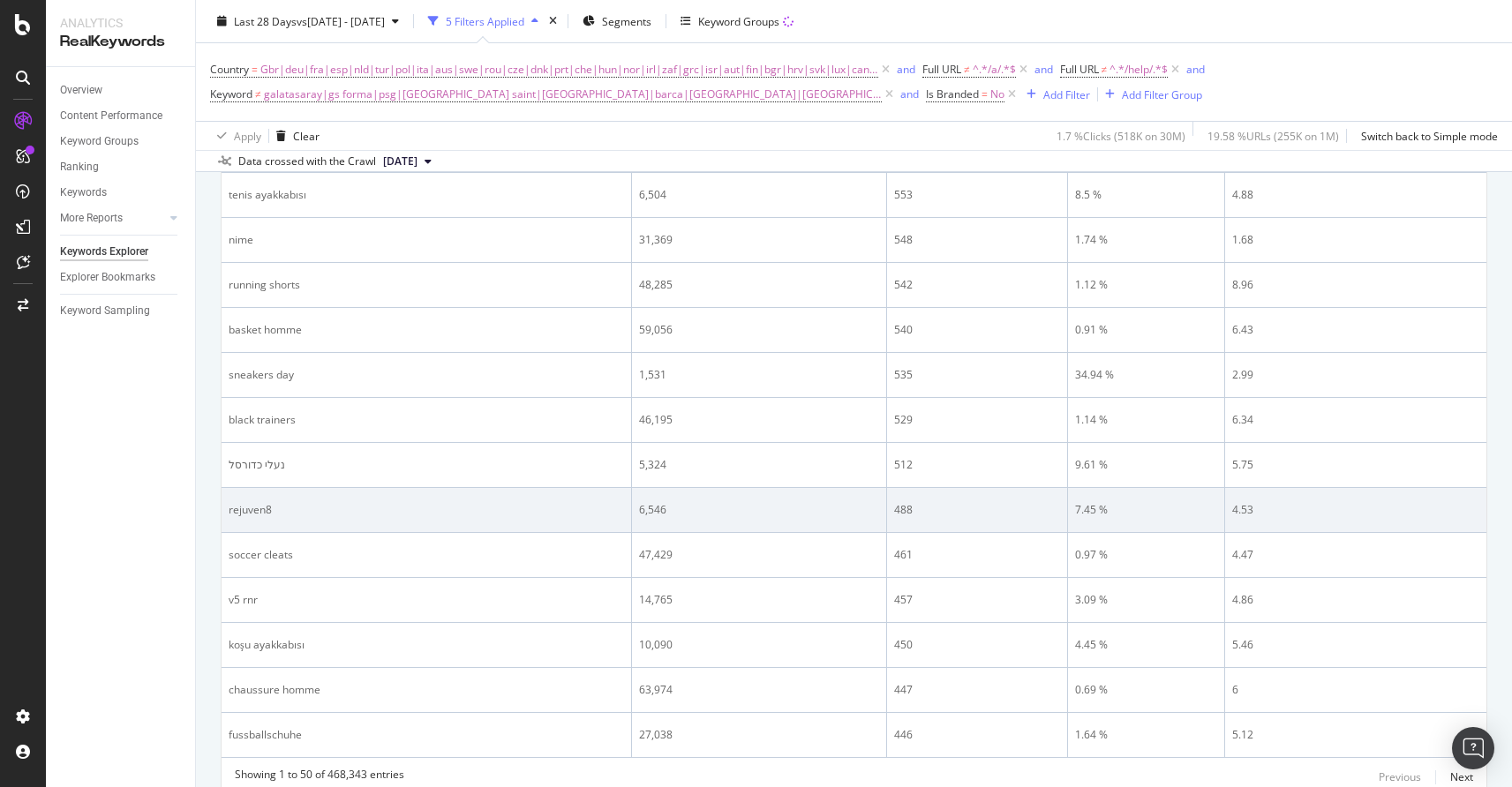
scroll to position [2067, 0]
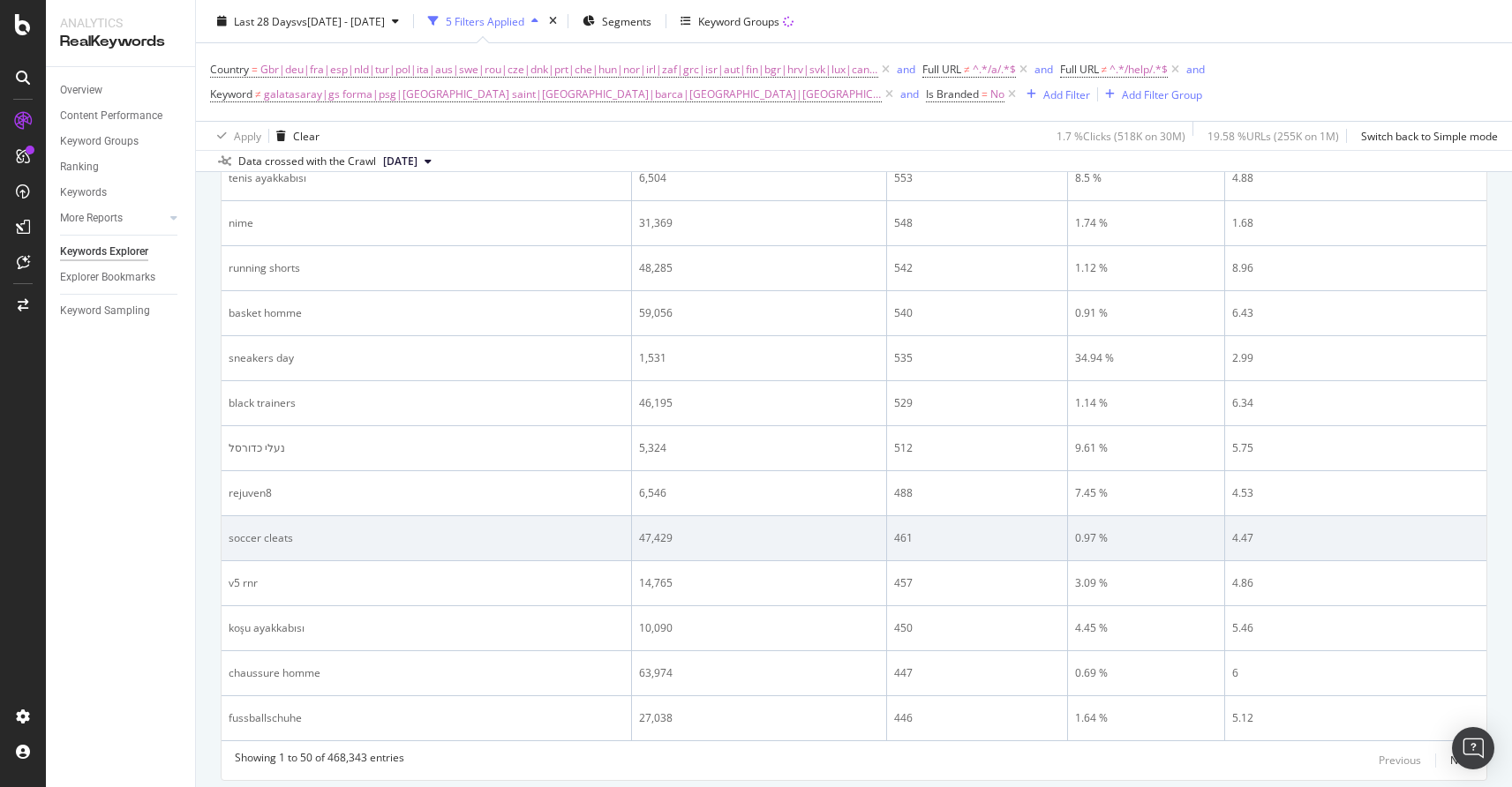
click at [275, 538] on div "soccer cleats" at bounding box center [425, 539] width 395 height 16
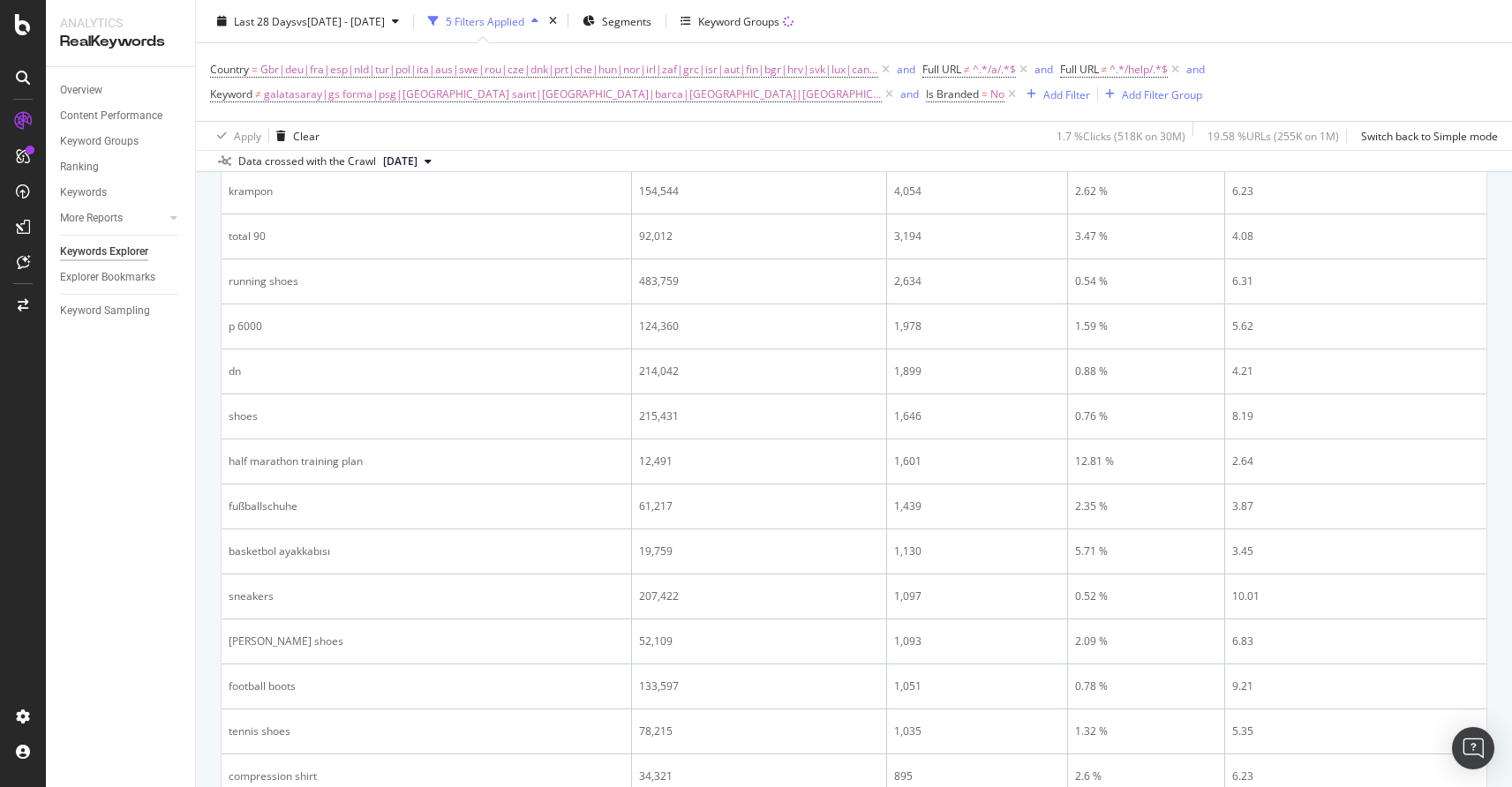
scroll to position [502, 0]
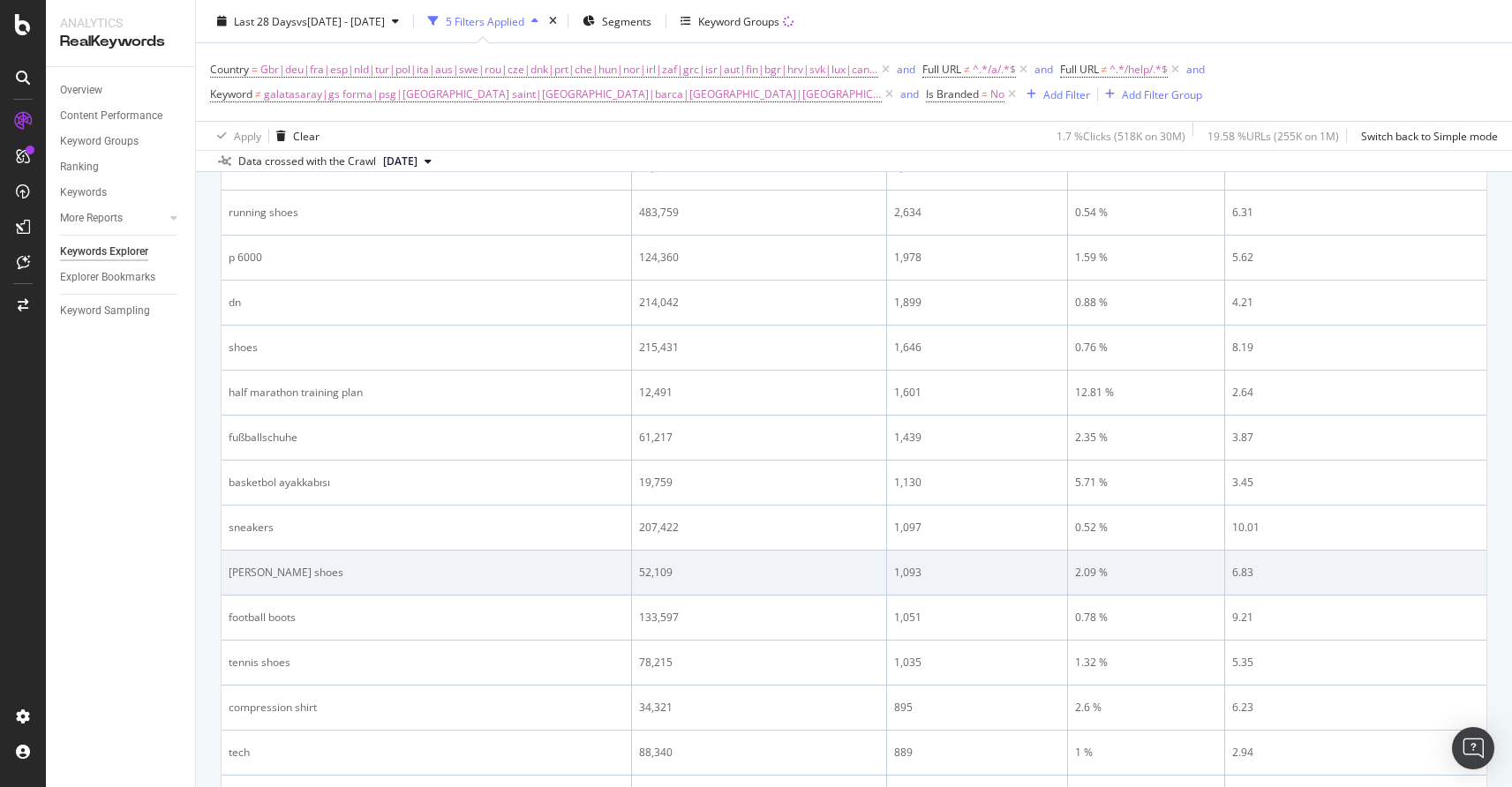
click at [248, 574] on div "travis scott shoes" at bounding box center [425, 573] width 395 height 16
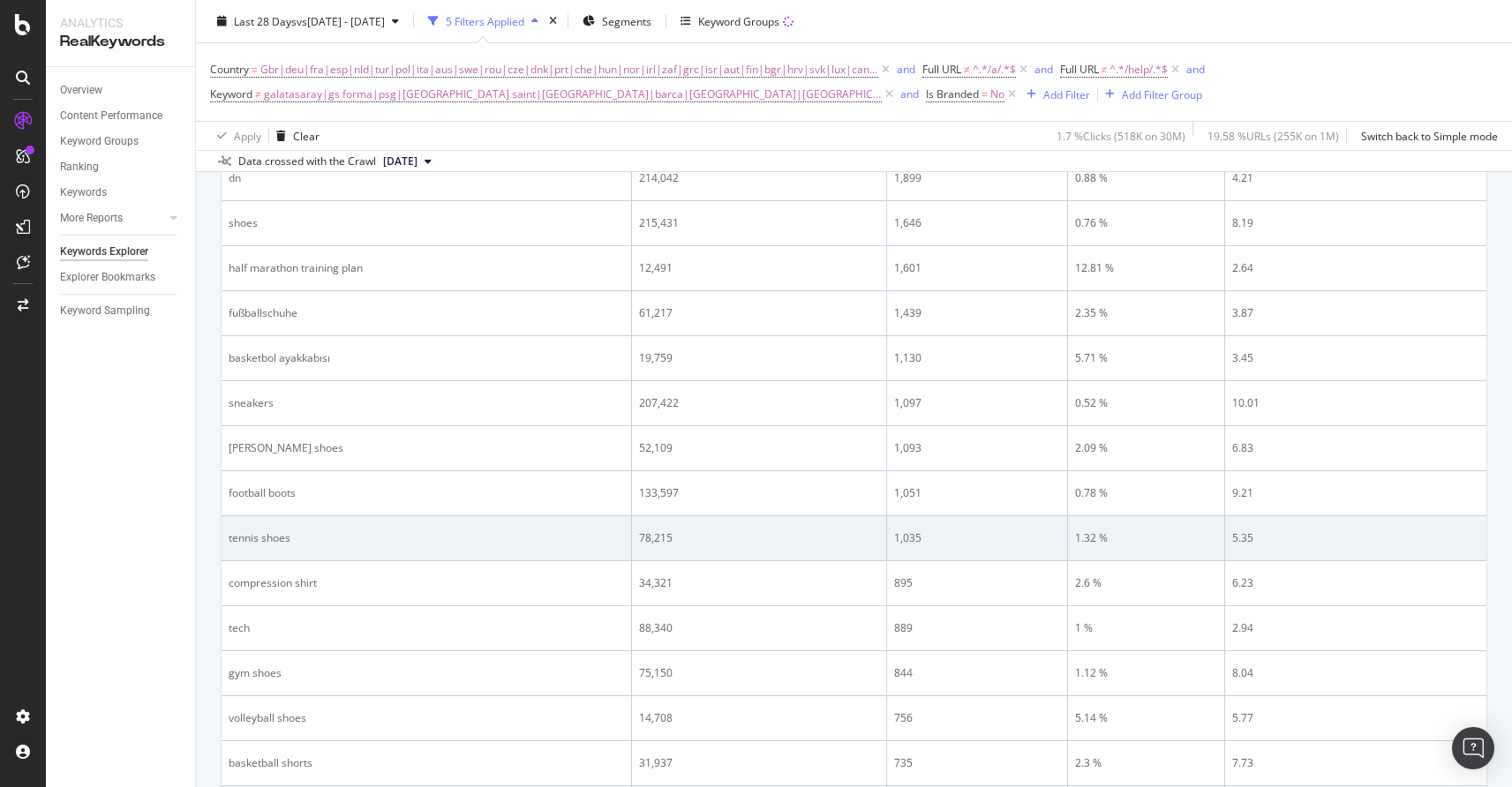
scroll to position [653, 0]
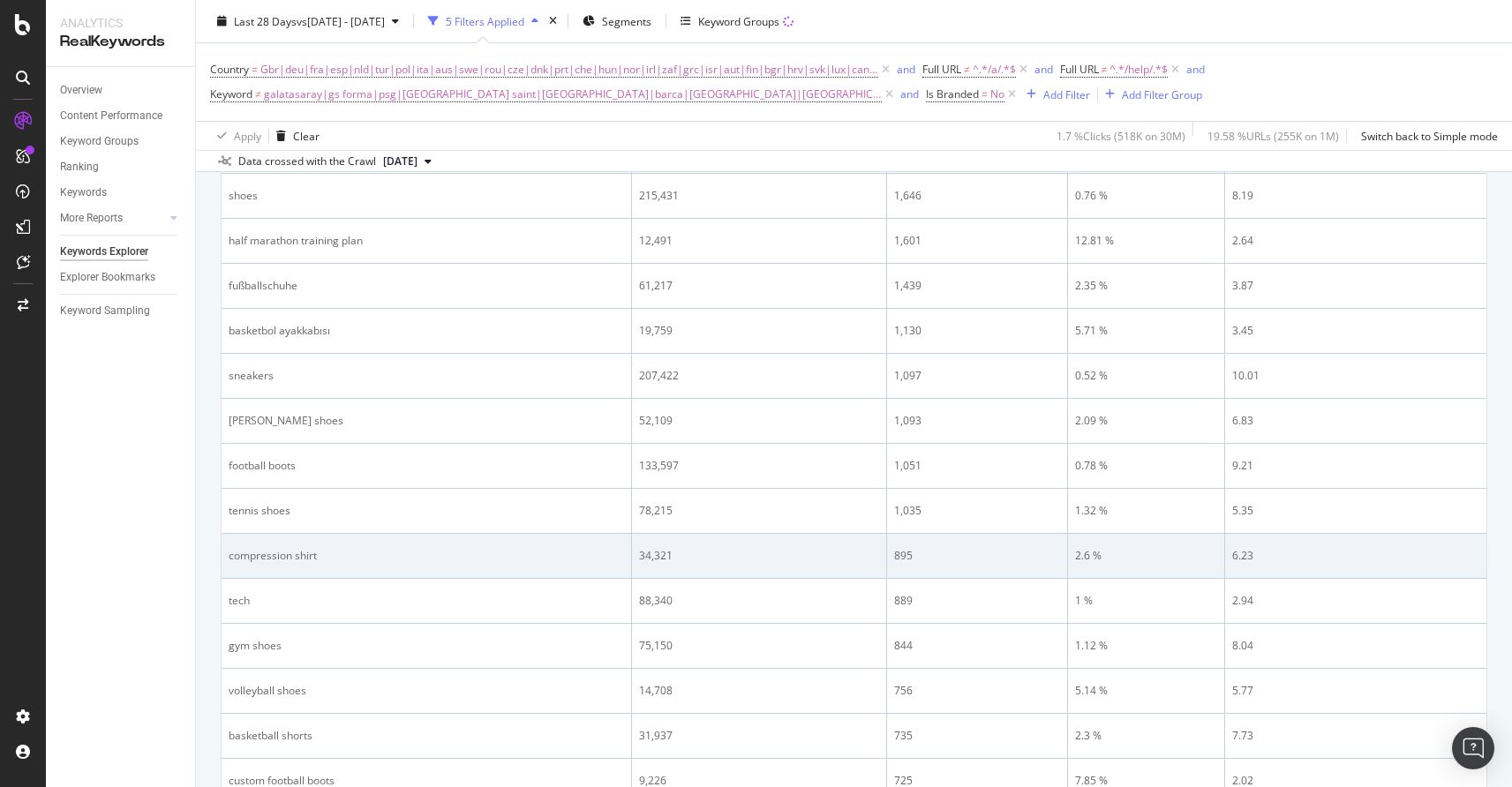
click at [251, 562] on div "compression shirt" at bounding box center [425, 556] width 395 height 16
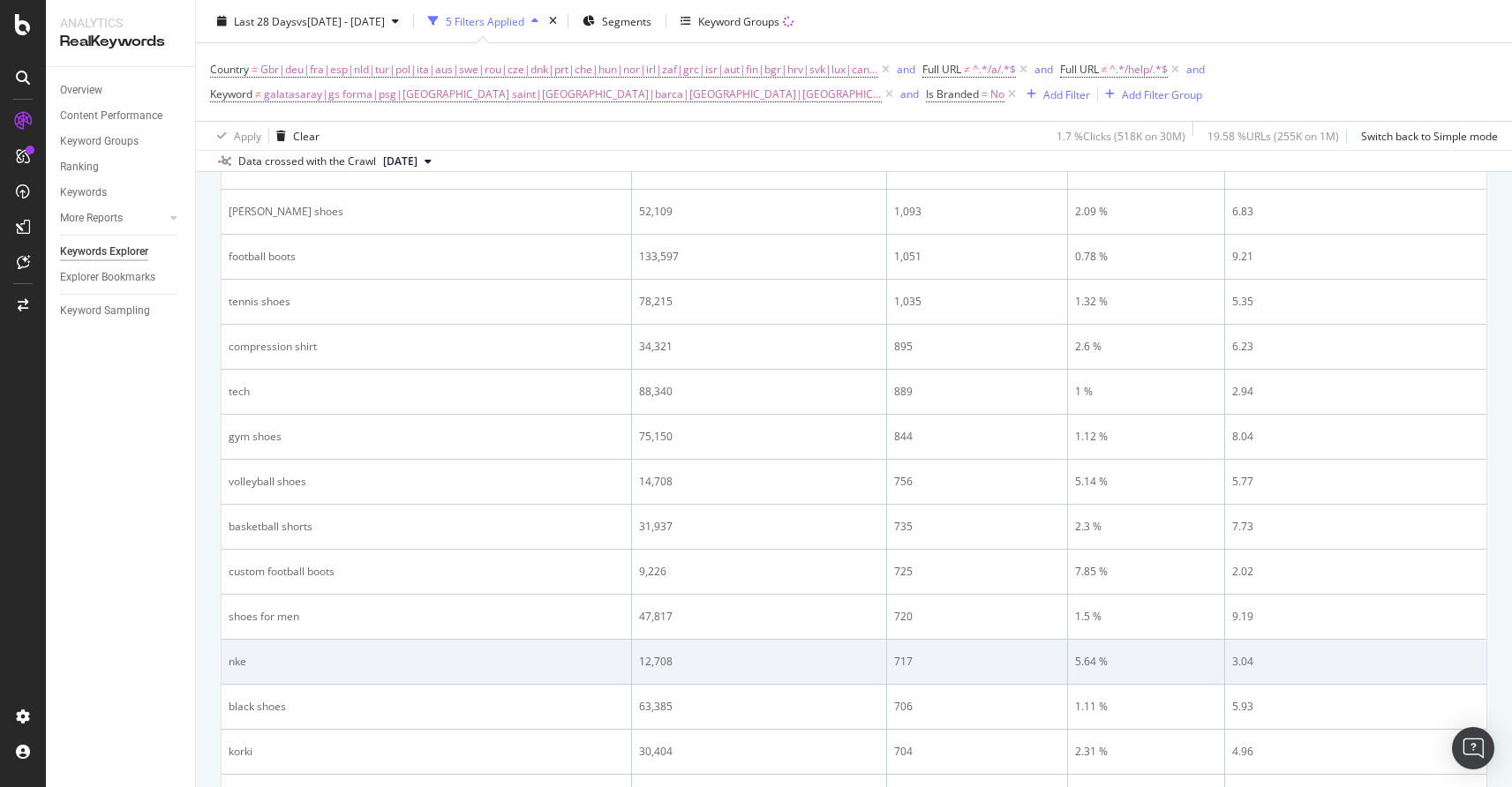
scroll to position [867, 0]
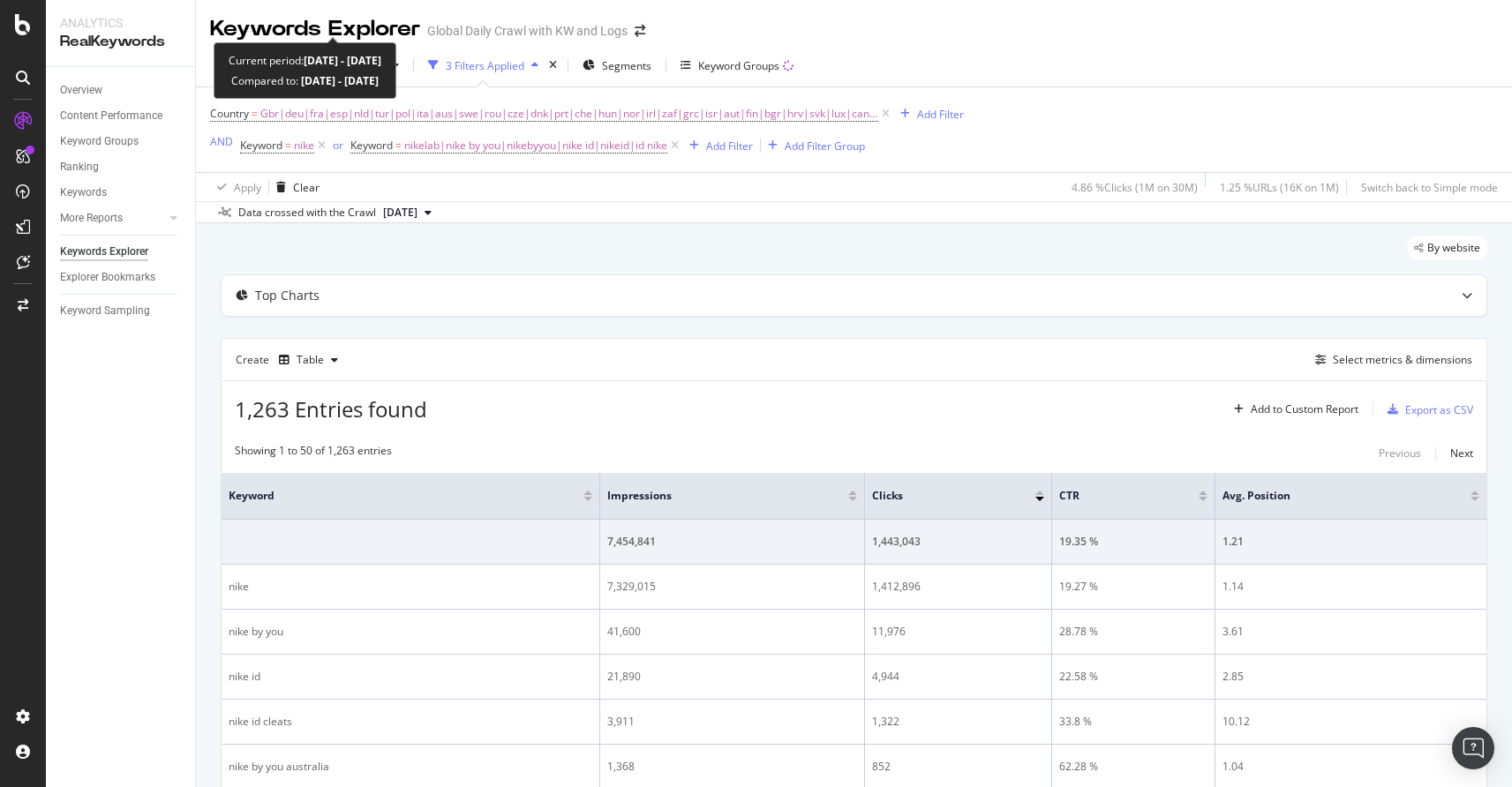
scroll to position [765, 0]
